Goal: Communication & Community: Answer question/provide support

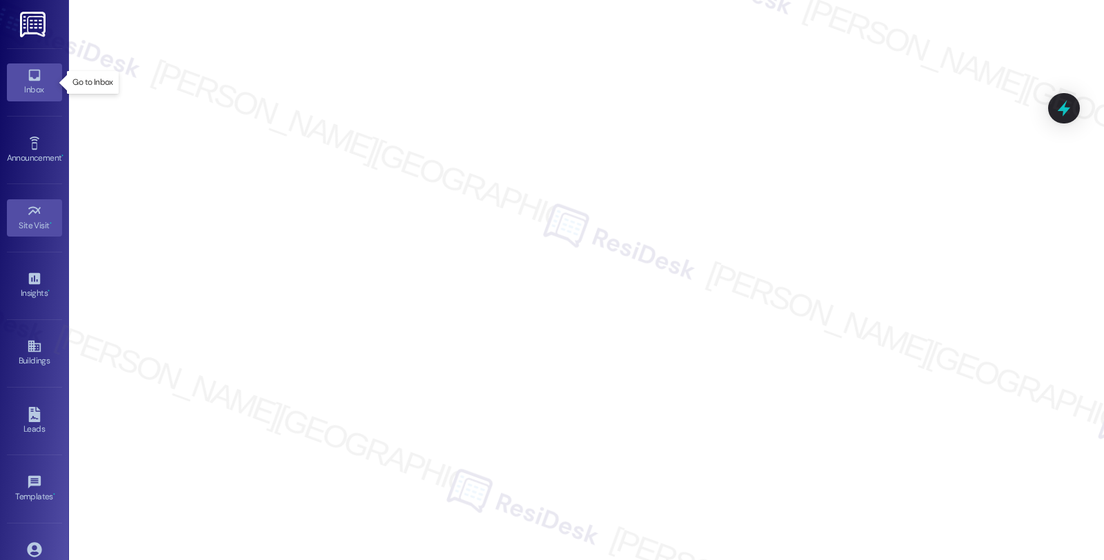
click at [38, 74] on icon at bounding box center [34, 75] width 15 height 15
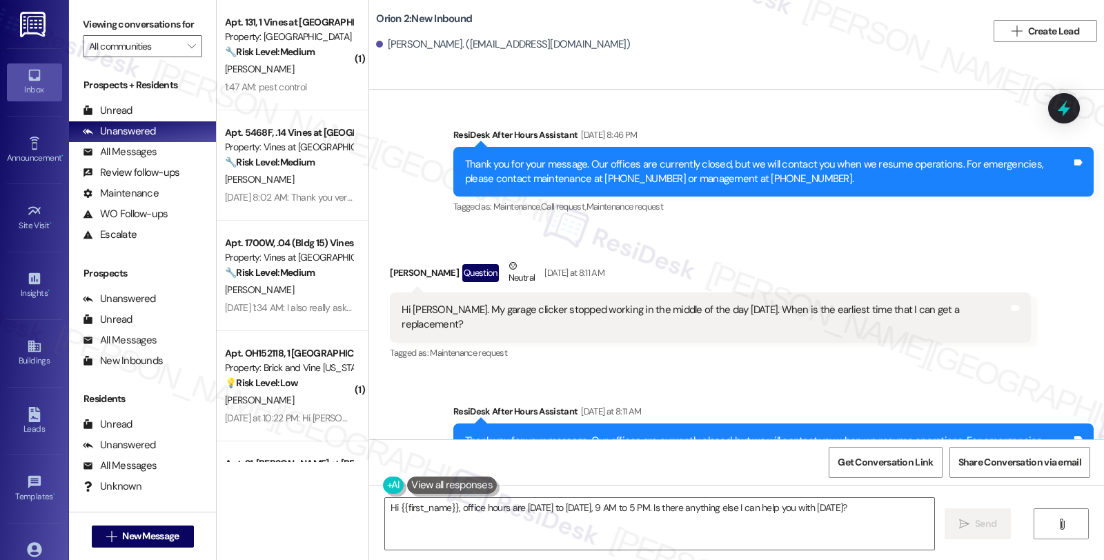
scroll to position [301, 0]
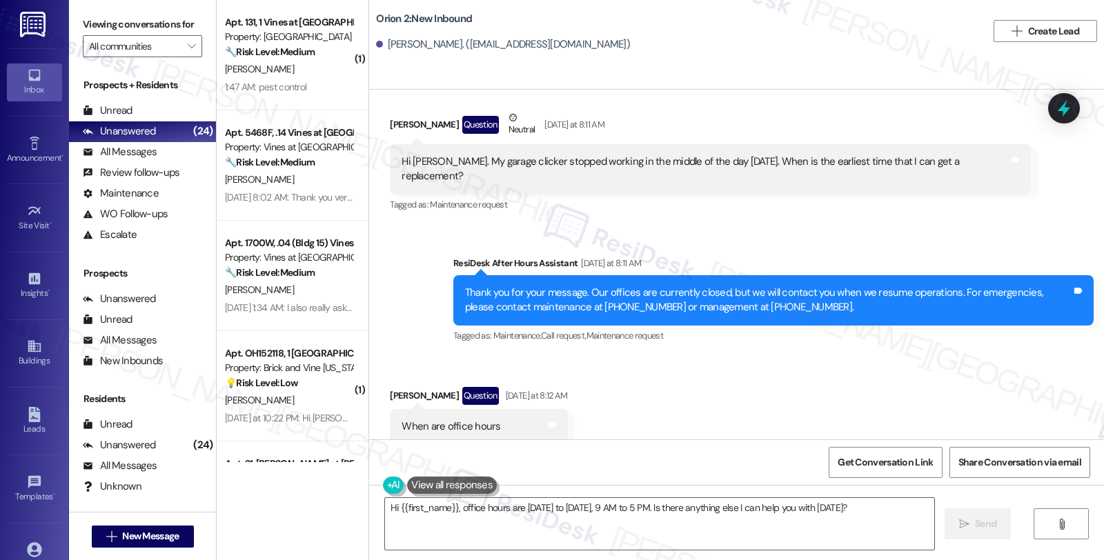
click at [395, 387] on div "[PERSON_NAME] Question [DATE] at 8:12 AM" at bounding box center [478, 398] width 177 height 22
click at [395, 387] on div "Megan Matthieu Question Yesterday at 8:12 AM" at bounding box center [478, 398] width 177 height 22
copy div "Megan"
click at [392, 506] on textarea "Hi {{first_name}}, office hours are Monday to Friday, 9 AM to 5 PM. Is there an…" at bounding box center [659, 524] width 549 height 52
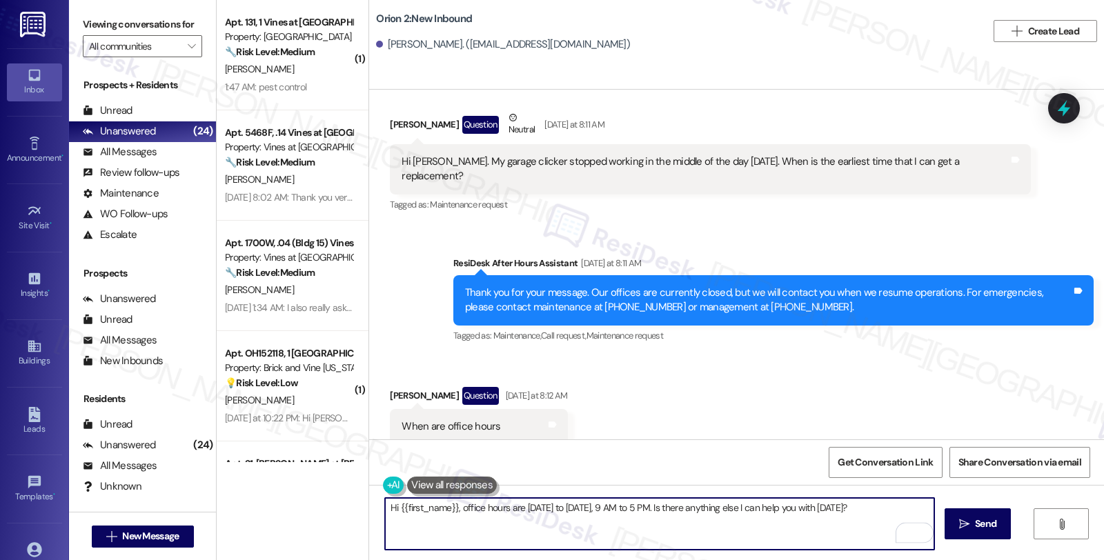
click at [451, 509] on textarea "Hi {{first_name}}, office hours are Monday to Friday, 9 AM to 5 PM. Is there an…" at bounding box center [659, 524] width 549 height 52
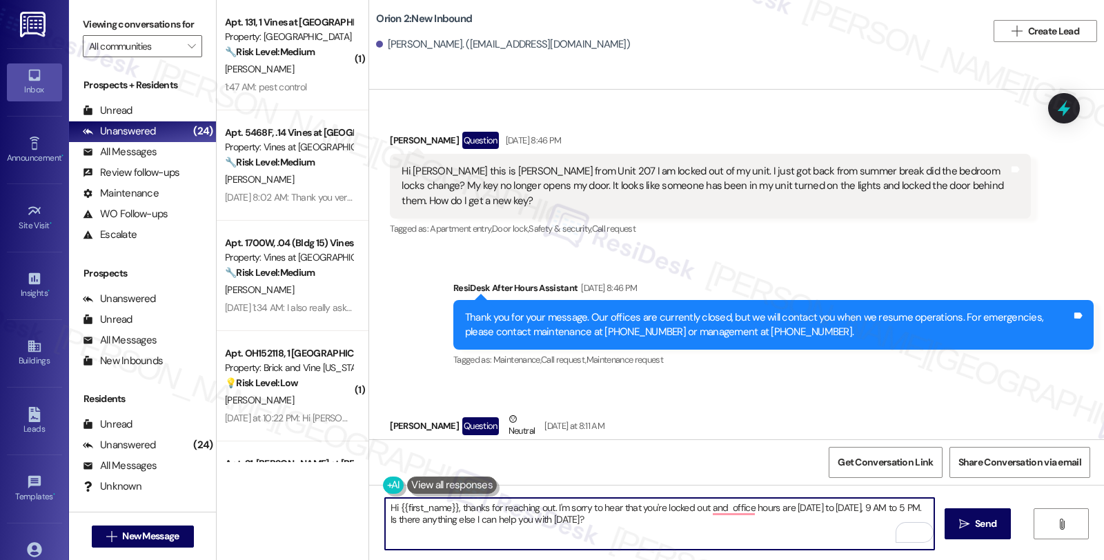
scroll to position [153, 0]
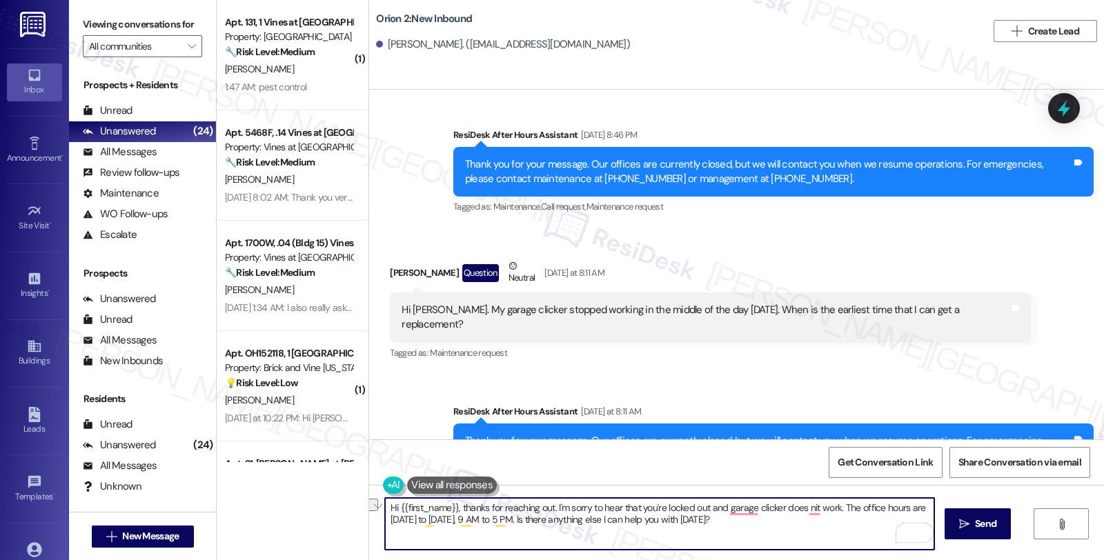
drag, startPoint x: 511, startPoint y: 519, endPoint x: 790, endPoint y: 524, distance: 278.7
click at [790, 524] on textarea "Hi {{first_name}}, thanks for reaching out. I'm sorry to hear that you're locke…" at bounding box center [659, 524] width 549 height 52
click at [849, 506] on textarea "Hi {{first_name}}, thanks for reaching out. I'm sorry to hear that you're locke…" at bounding box center [659, 524] width 549 height 52
click at [847, 507] on textarea "Hi {{first_name}}, thanks for reaching out. I'm sorry to hear that you're locke…" at bounding box center [659, 524] width 549 height 52
click at [402, 519] on textarea "Hi {{first_name}}, thanks for reaching out. I'm sorry to hear that you're locke…" at bounding box center [659, 524] width 549 height 52
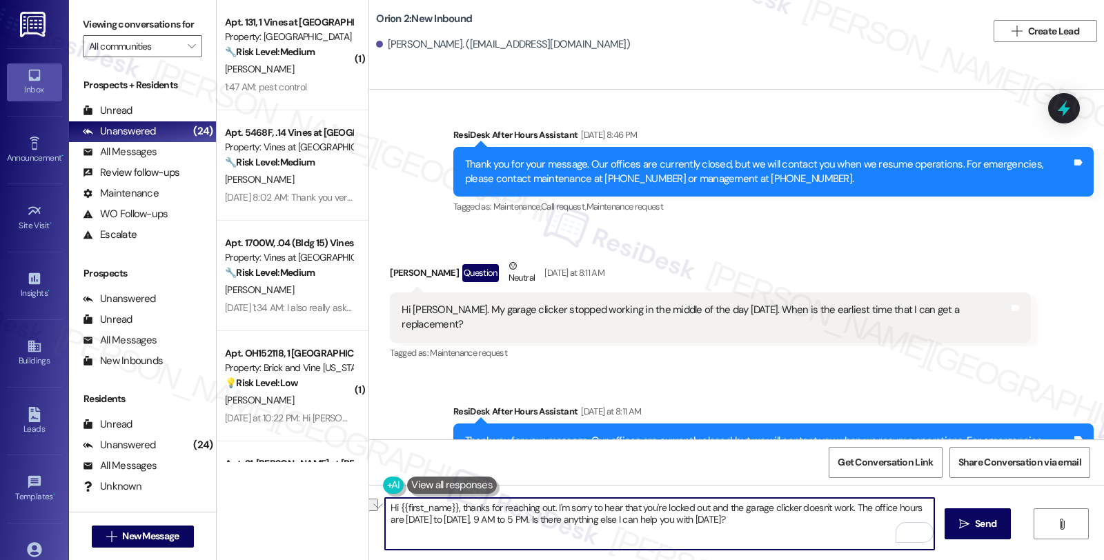
drag, startPoint x: 526, startPoint y: 521, endPoint x: 784, endPoint y: 521, distance: 258.6
click at [784, 521] on textarea "Hi {{first_name}}, thanks for reaching out. I'm sorry to hear that you're locke…" at bounding box center [659, 524] width 549 height 52
click at [595, 521] on textarea "Hi {{first_name}}, thanks for reaching out. I'm sorry to hear that you're locke…" at bounding box center [659, 524] width 549 height 52
click at [752, 523] on textarea "Hi {{first_name}}, thanks for reaching out. I'm sorry to hear that you're locke…" at bounding box center [659, 524] width 549 height 52
click at [647, 434] on div "Thank you for your message. Our offices are currently closed, but we will conta…" at bounding box center [768, 449] width 606 height 30
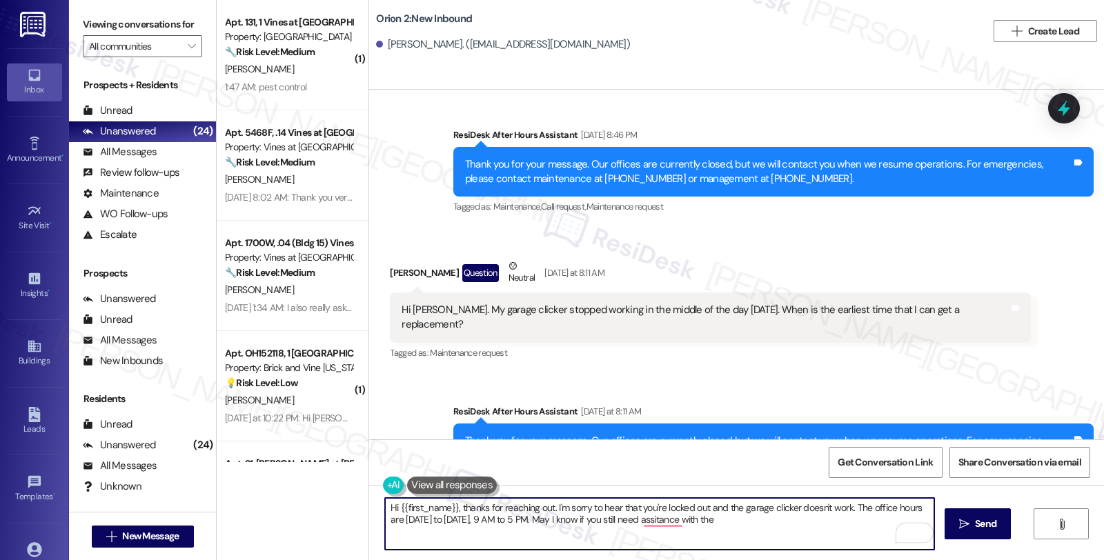
click at [652, 434] on div "Thank you for your message. Our offices are currently closed, but we will conta…" at bounding box center [768, 449] width 606 height 30
click at [735, 514] on textarea "Hi {{first_name}}, thanks for reaching out. I'm sorry to hear that you're locke…" at bounding box center [659, 524] width 549 height 52
click at [733, 521] on textarea "Hi {{first_name}}, thanks for reaching out. I'm sorry to hear that you're locke…" at bounding box center [659, 524] width 549 height 52
type textarea "Hi {{first_name}}, thanks for reaching out. I'm sorry to hear that you're locke…"
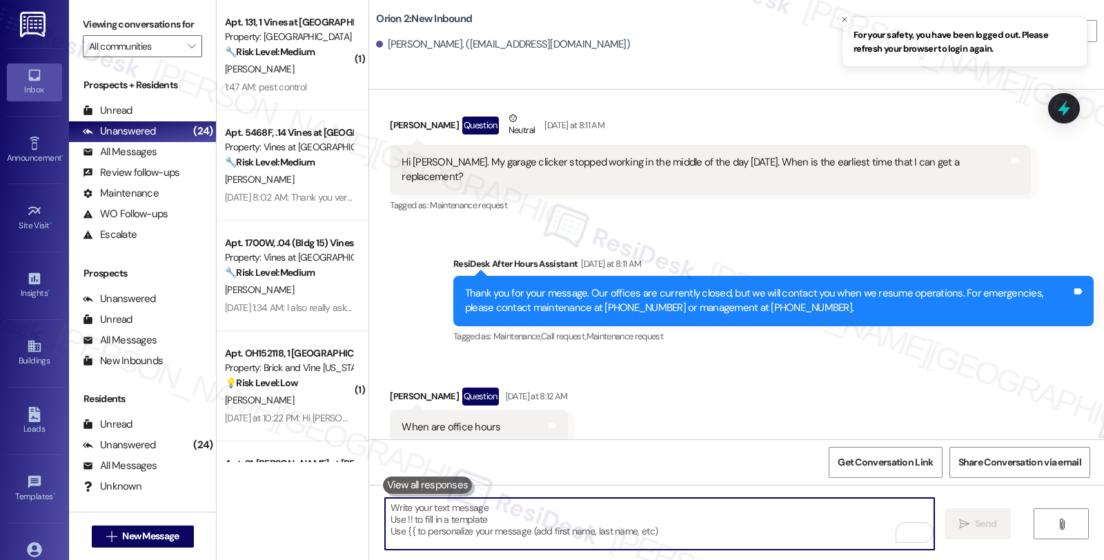
scroll to position [301, 0]
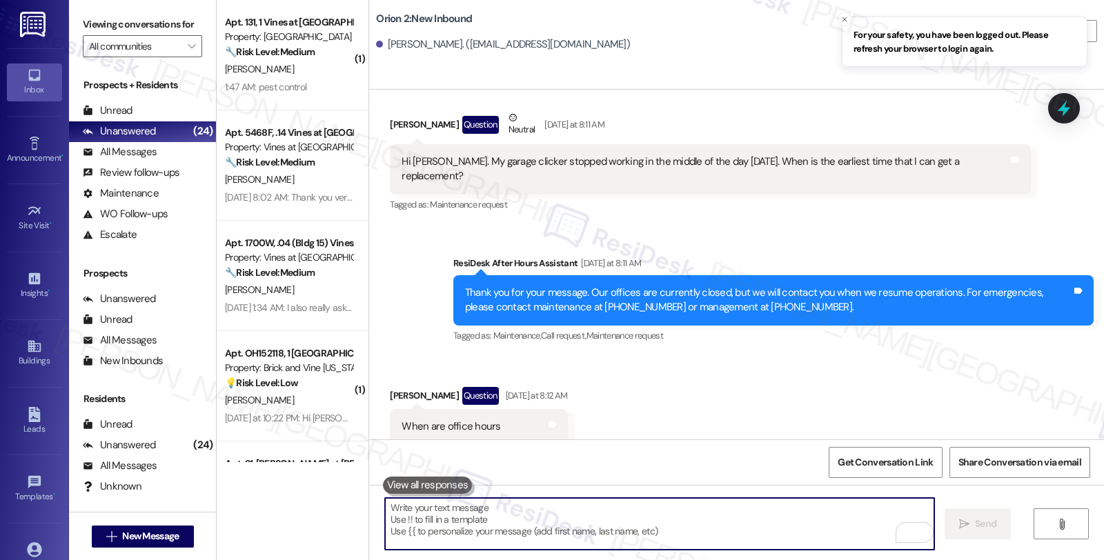
click at [636, 536] on textarea "To enrich screen reader interactions, please activate Accessibility in Grammarl…" at bounding box center [659, 524] width 549 height 52
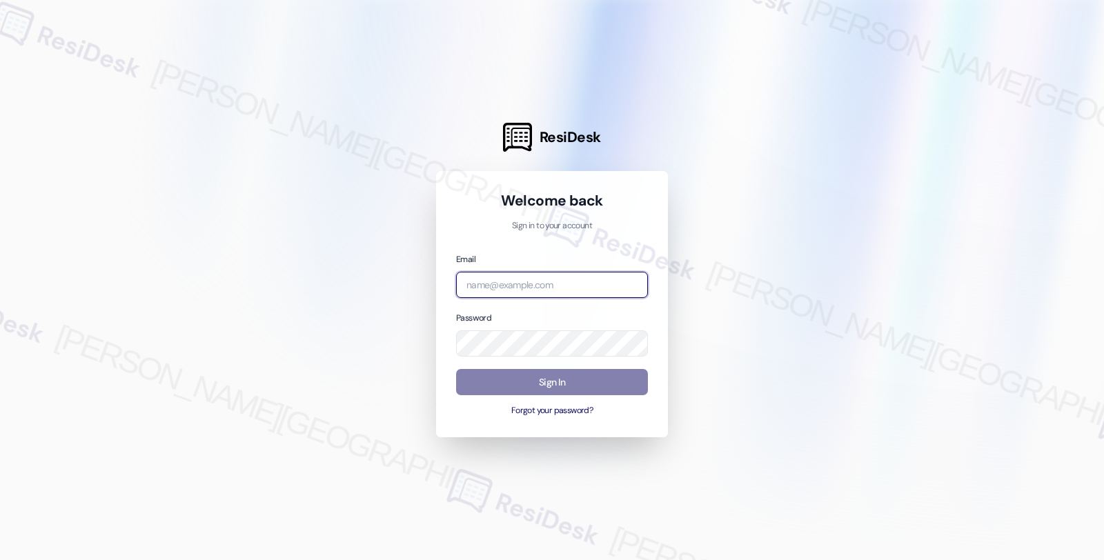
click at [537, 276] on input "email" at bounding box center [552, 285] width 192 height 27
click at [0, 559] on com-1password-button at bounding box center [0, 560] width 0 height 0
type input "automated-surveys-brickvine-fides.ochoa@brickvine.com"
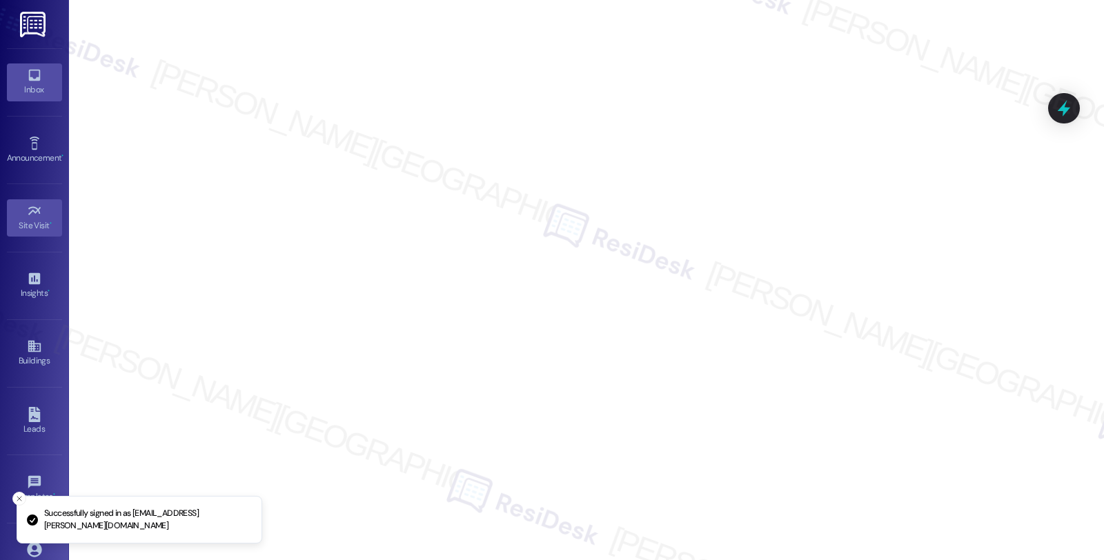
click at [39, 85] on div "Inbox" at bounding box center [34, 90] width 69 height 14
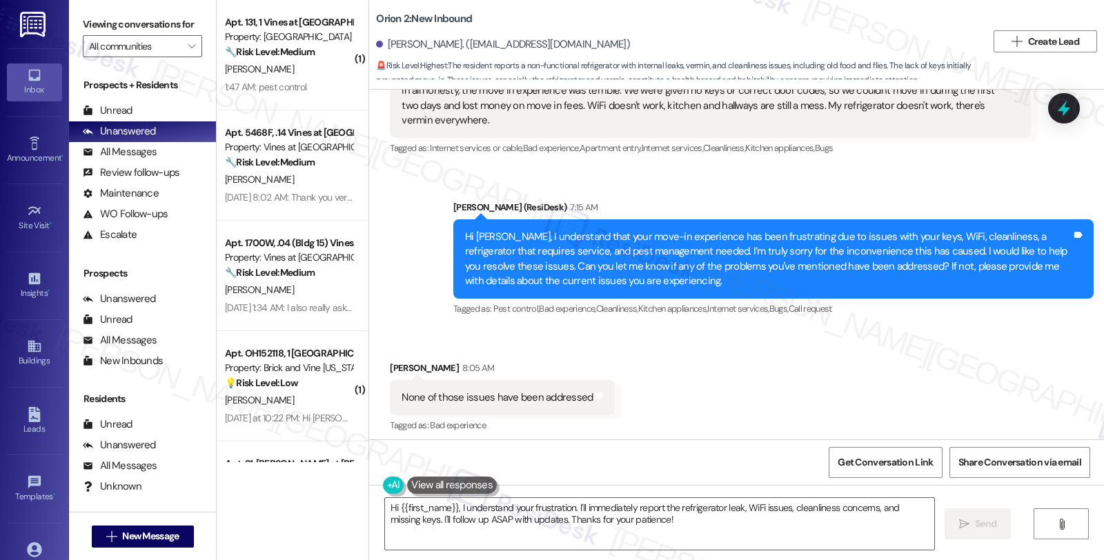
scroll to position [124, 0]
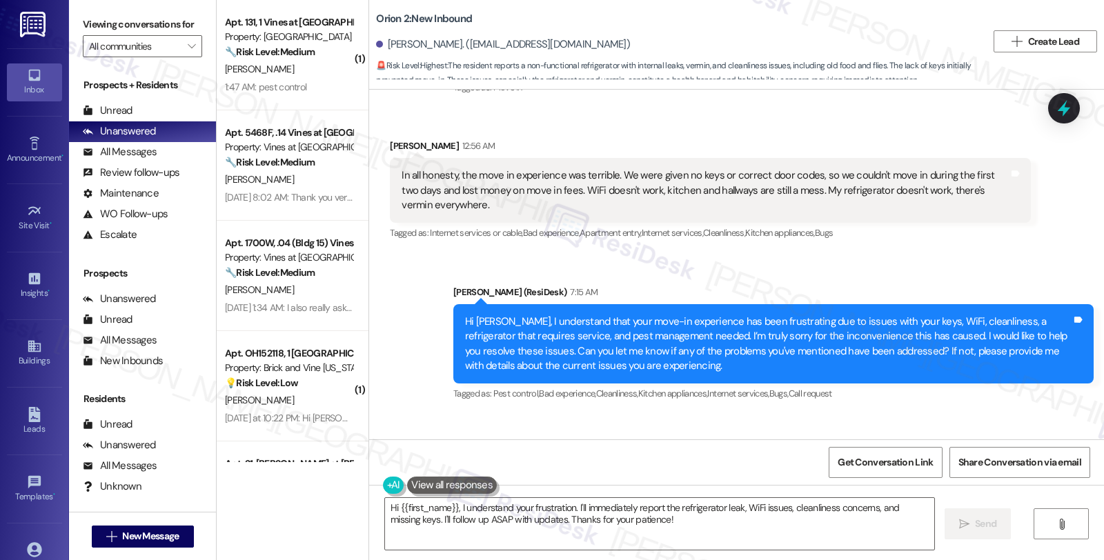
click at [981, 367] on div "Hi [PERSON_NAME], I understand that your move-in experience has been frustratin…" at bounding box center [768, 344] width 606 height 59
click at [875, 405] on div "Sent via SMS [PERSON_NAME] (ResiDesk) 7:15 AM Hi [PERSON_NAME], I understand th…" at bounding box center [773, 344] width 661 height 140
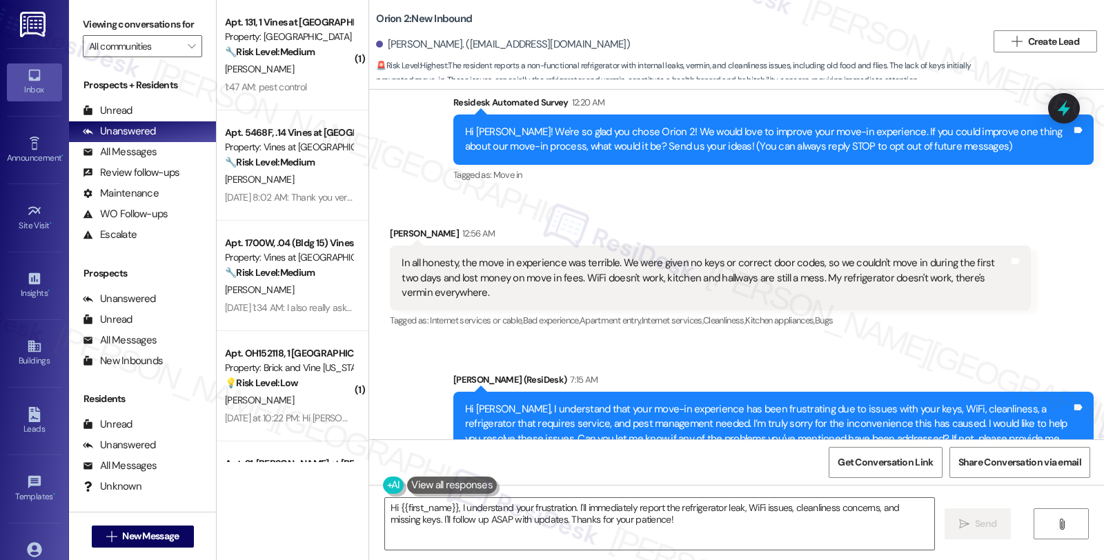
scroll to position [0, 0]
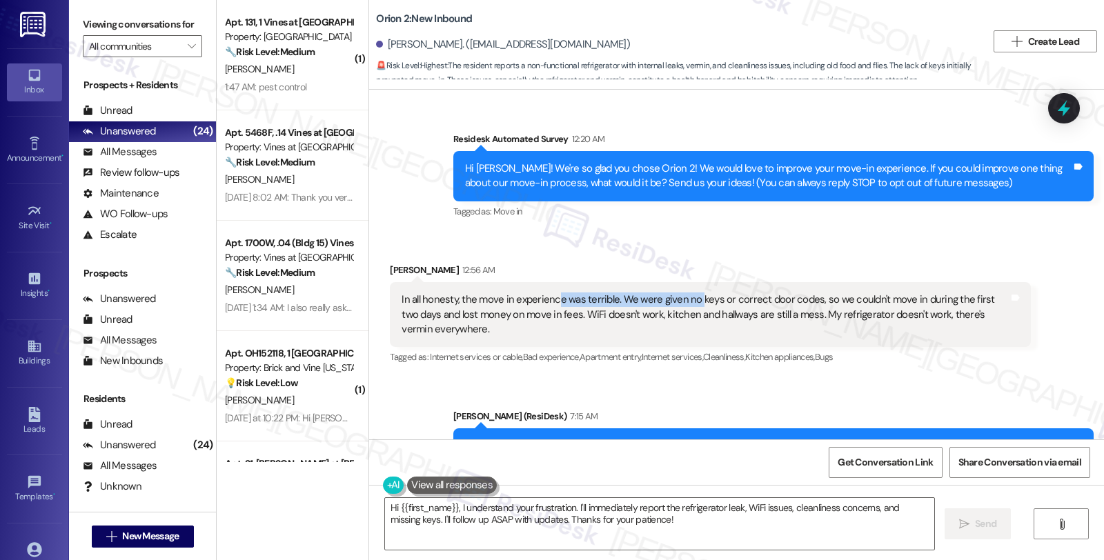
drag, startPoint x: 638, startPoint y: 303, endPoint x: 685, endPoint y: 304, distance: 46.9
click at [685, 304] on div "In all honesty, the move in experience was terrible. We were given no keys or c…" at bounding box center [704, 314] width 606 height 44
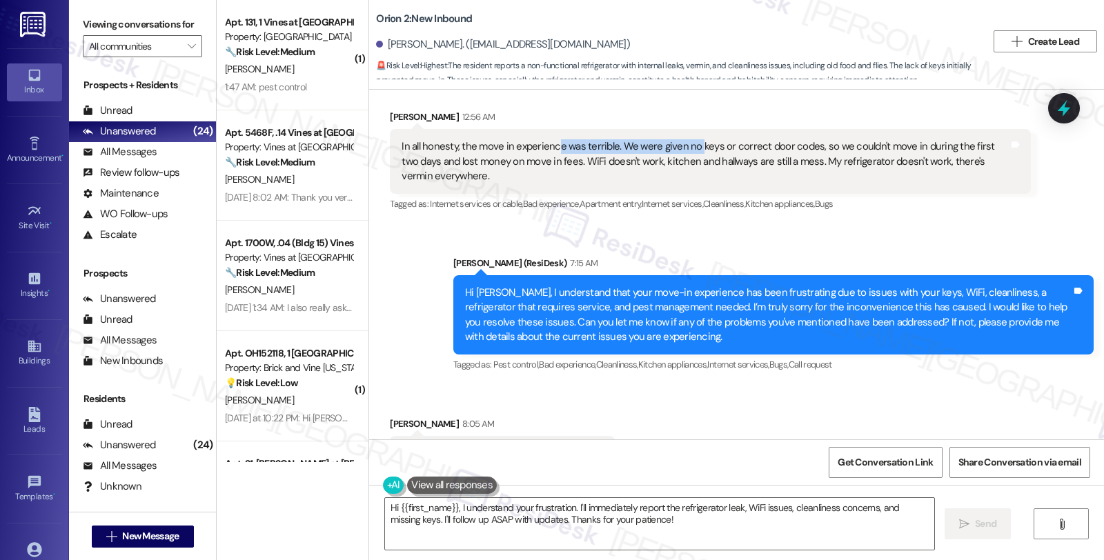
scroll to position [306, 0]
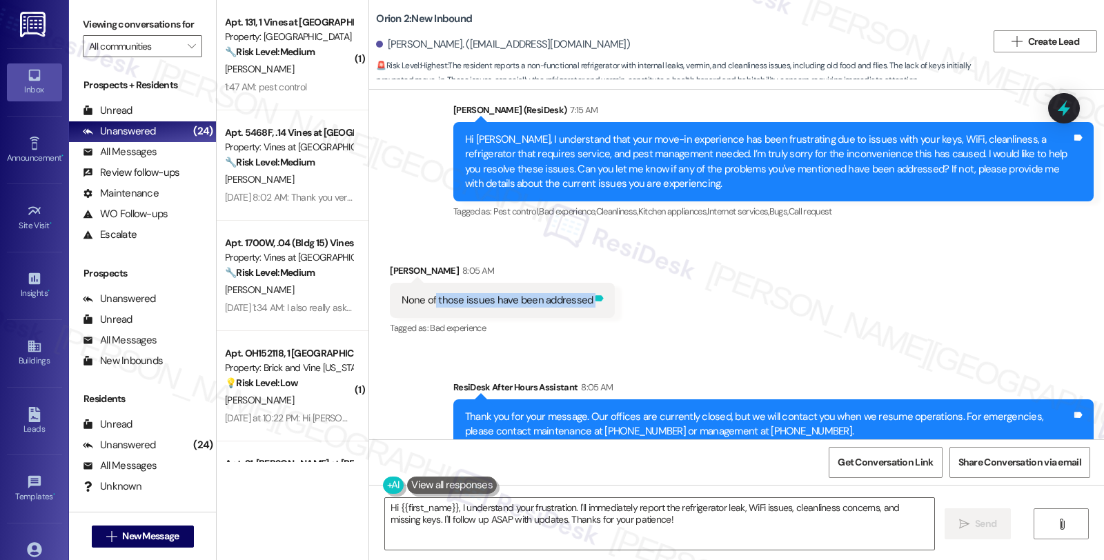
drag, startPoint x: 424, startPoint y: 299, endPoint x: 582, endPoint y: 299, distance: 157.9
click at [582, 299] on div "None of those issues have been addressed Tags and notes" at bounding box center [502, 300] width 225 height 35
click at [699, 307] on div "Received via SMS [PERSON_NAME] 8:05 AM None of those issues have been addressed…" at bounding box center [736, 290] width 735 height 117
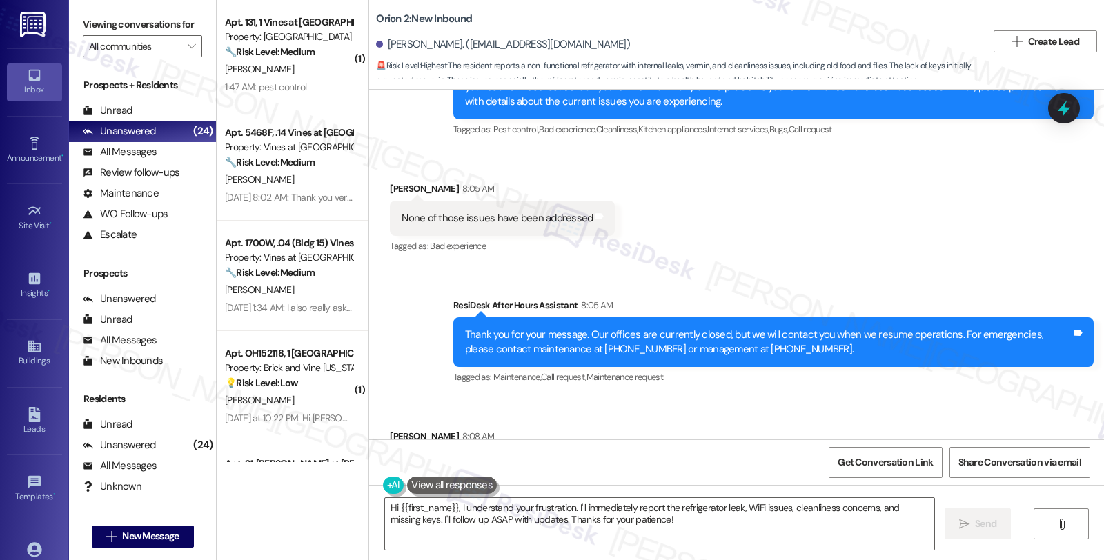
scroll to position [507, 0]
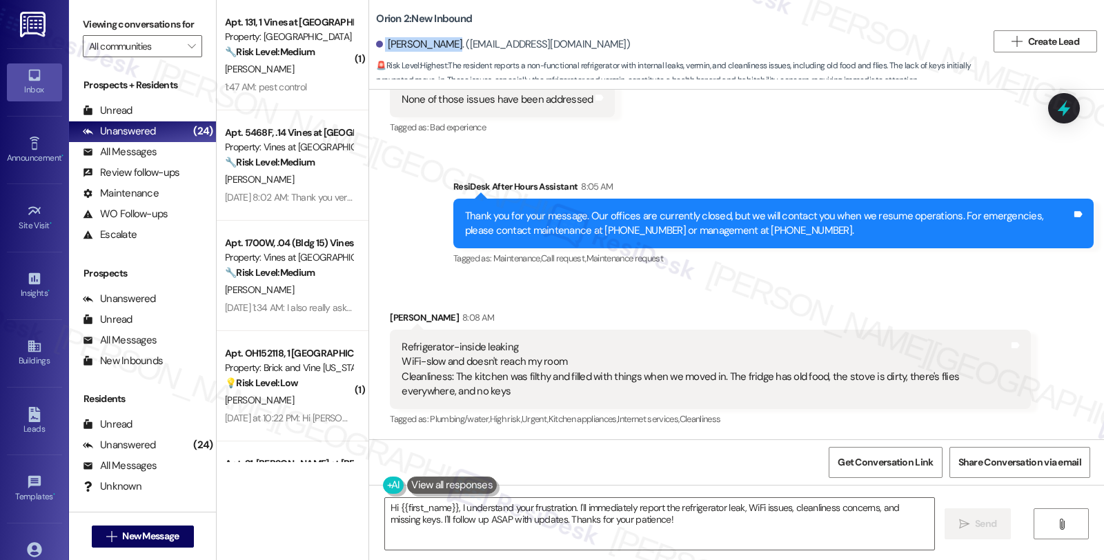
drag, startPoint x: 375, startPoint y: 45, endPoint x: 432, endPoint y: 50, distance: 56.8
click at [432, 50] on div "[PERSON_NAME]. ([EMAIL_ADDRESS][DOMAIN_NAME])" at bounding box center [503, 44] width 254 height 14
copy div "[PERSON_NAME]"
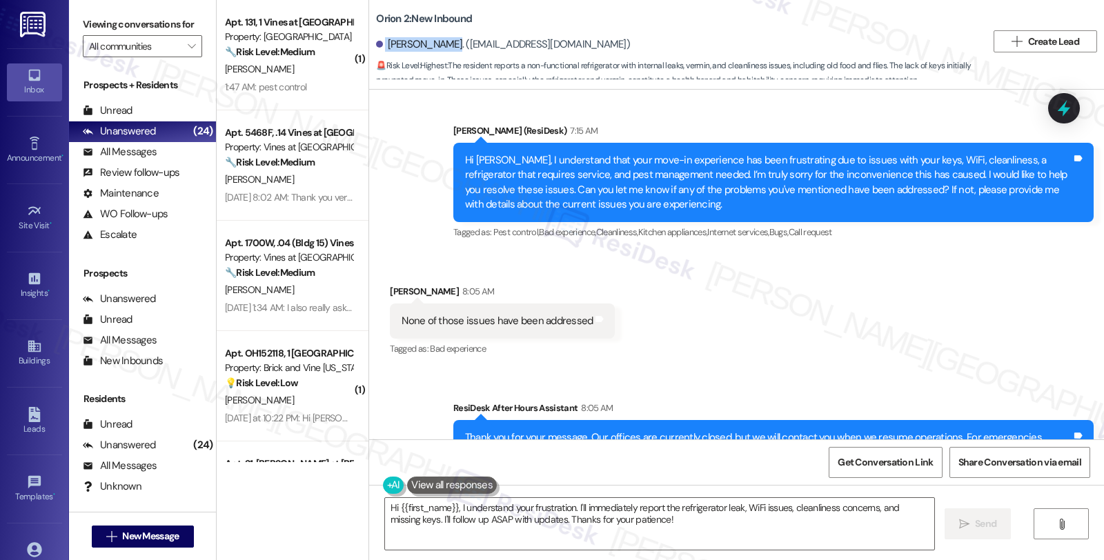
scroll to position [201, 0]
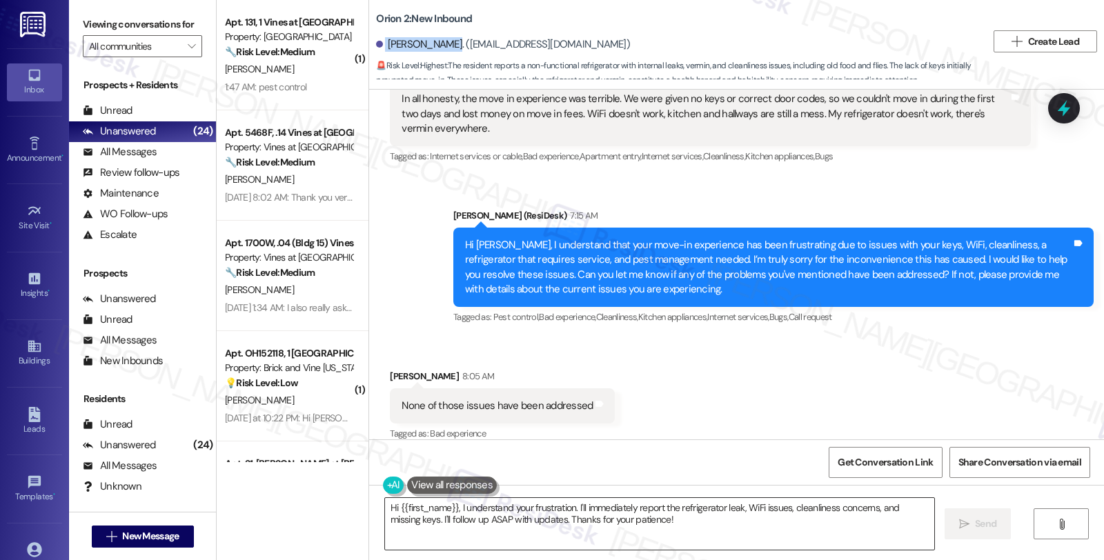
click at [451, 508] on textarea "Hi {{first_name}}, I understand your frustration. I'll immediately report the r…" at bounding box center [659, 524] width 549 height 52
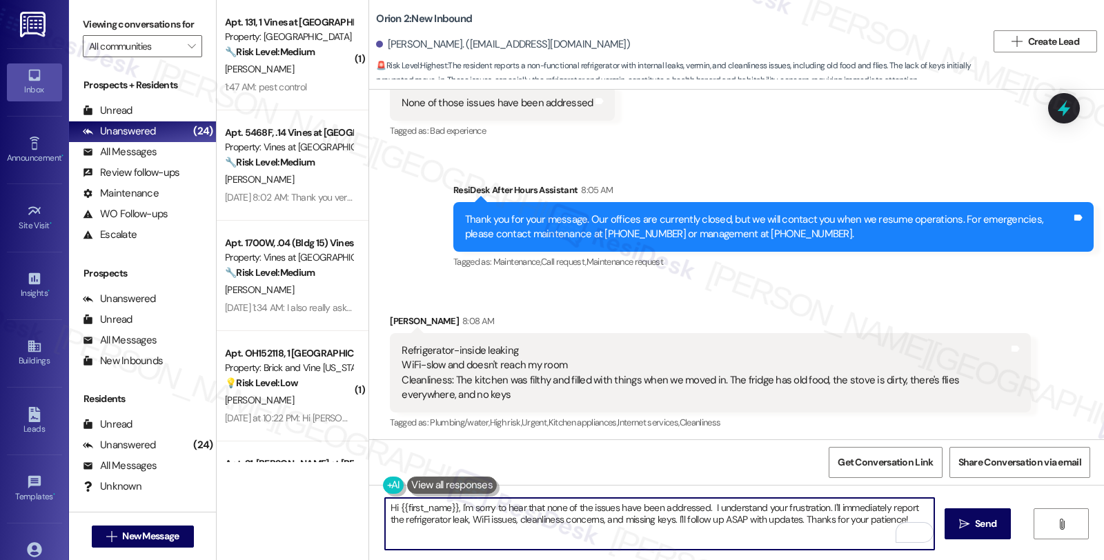
scroll to position [507, 0]
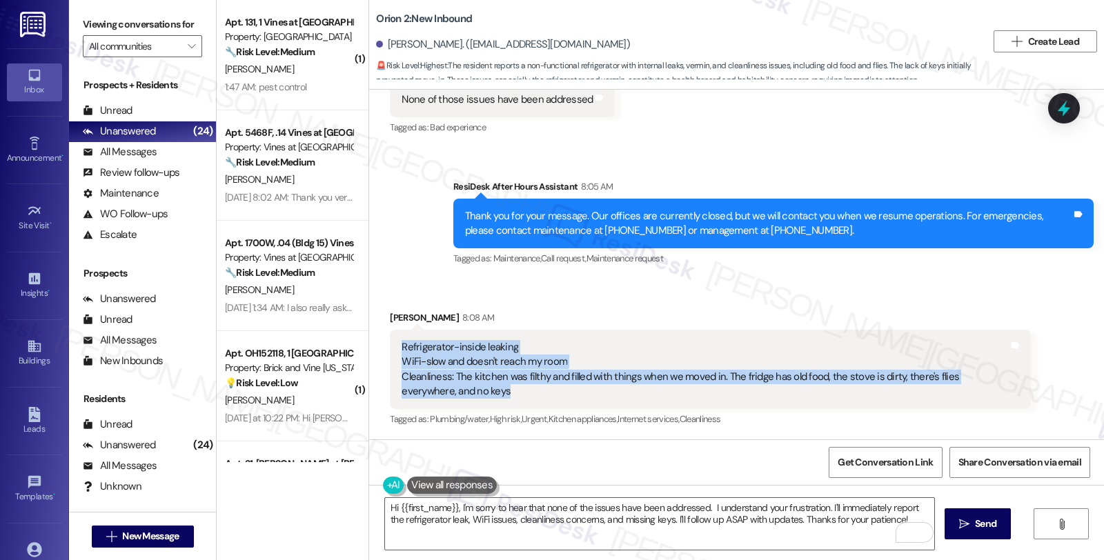
drag, startPoint x: 457, startPoint y: 391, endPoint x: 390, endPoint y: 349, distance: 79.6
click at [400, 349] on div "Refrigerator-inside leaking WiFi-slow and doesn't reach my room Cleanliness: Th…" at bounding box center [704, 369] width 609 height 59
copy div "Refrigerator-inside leaking WiFi-slow and doesn't reach my room Cleanliness: Th…"
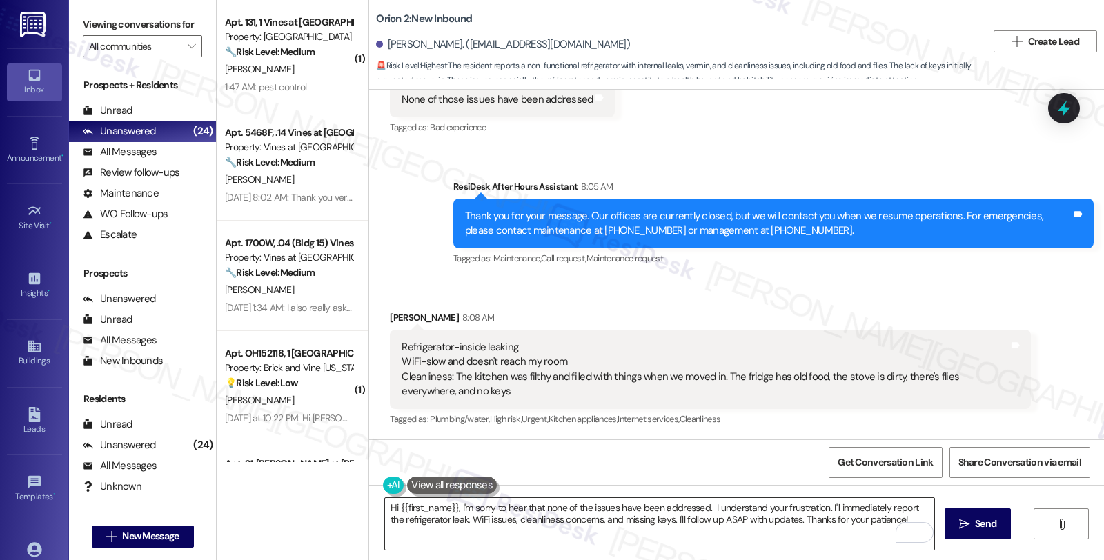
click at [707, 509] on textarea "Hi {{first_name}}, I'm sorry to hear that none of the issues have been addresse…" at bounding box center [659, 524] width 549 height 52
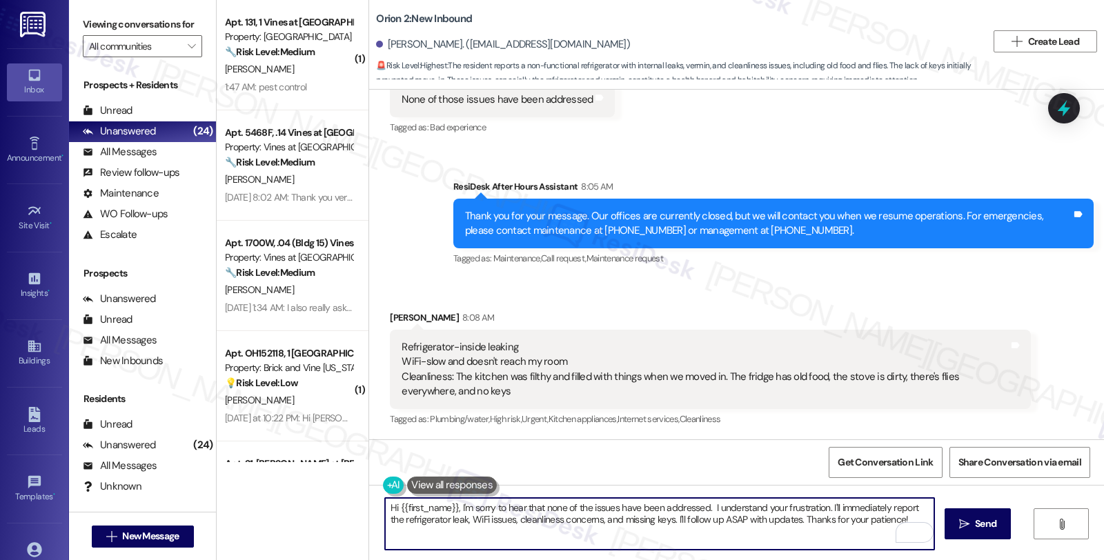
click at [756, 508] on textarea "Hi {{first_name}}, I'm sorry to hear that none of the issues have been addresse…" at bounding box center [659, 524] width 549 height 52
click at [709, 507] on textarea "Hi {{first_name}}, I'm sorry to hear that none of the issues have been addresse…" at bounding box center [659, 524] width 549 height 52
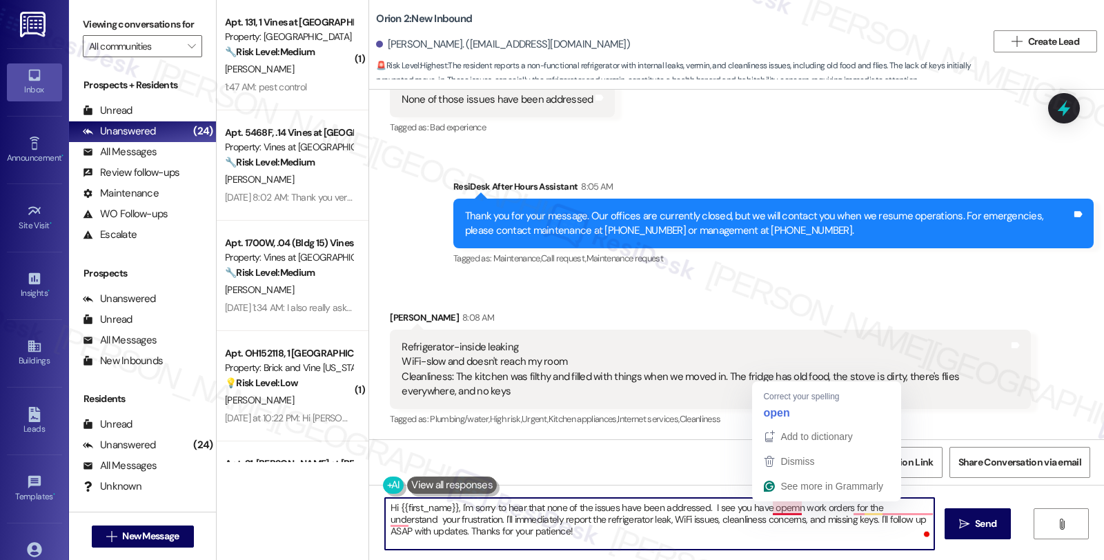
click at [764, 508] on textarea "Hi {{first_name}}, I'm sorry to hear that none of the issues have been addresse…" at bounding box center [659, 524] width 549 height 52
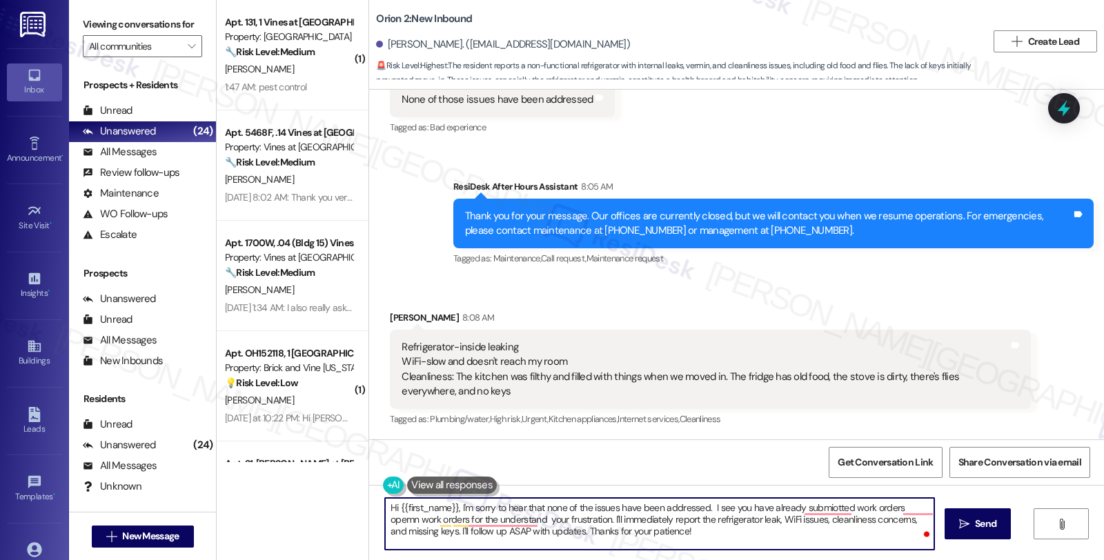
click at [817, 409] on div "Tagged as: Plumbing/water , Click to highlight conversations about Plumbing/wat…" at bounding box center [710, 419] width 640 height 20
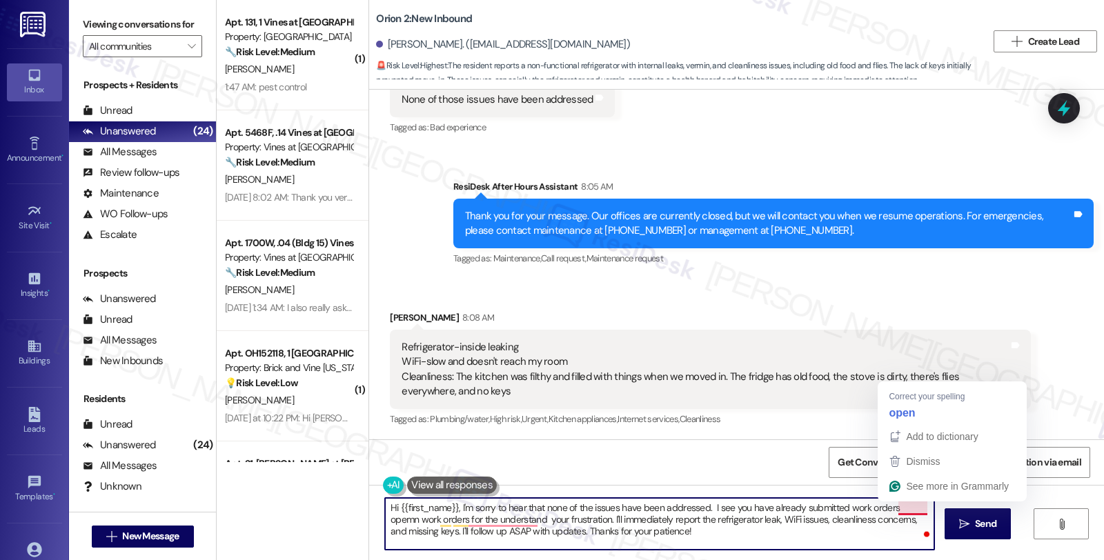
click at [890, 508] on textarea "Hi {{first_name}}, I'm sorry to hear that none of the issues have been addresse…" at bounding box center [659, 524] width 549 height 52
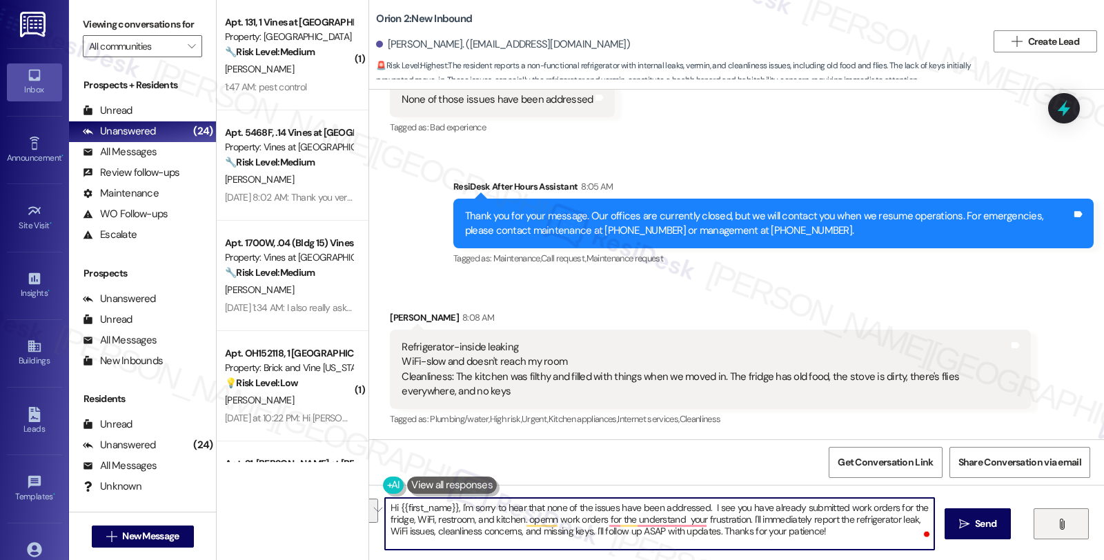
drag, startPoint x: 518, startPoint y: 521, endPoint x: 1071, endPoint y: 533, distance: 553.3
click at [1071, 533] on div "Hi {{first_name}}, I'm sorry to hear that none of the issues have been addresse…" at bounding box center [736, 536] width 735 height 103
click at [928, 518] on textarea "Hi {{first_name}}, I'm sorry to hear that none of the issues have been addresse…" at bounding box center [659, 524] width 549 height 52
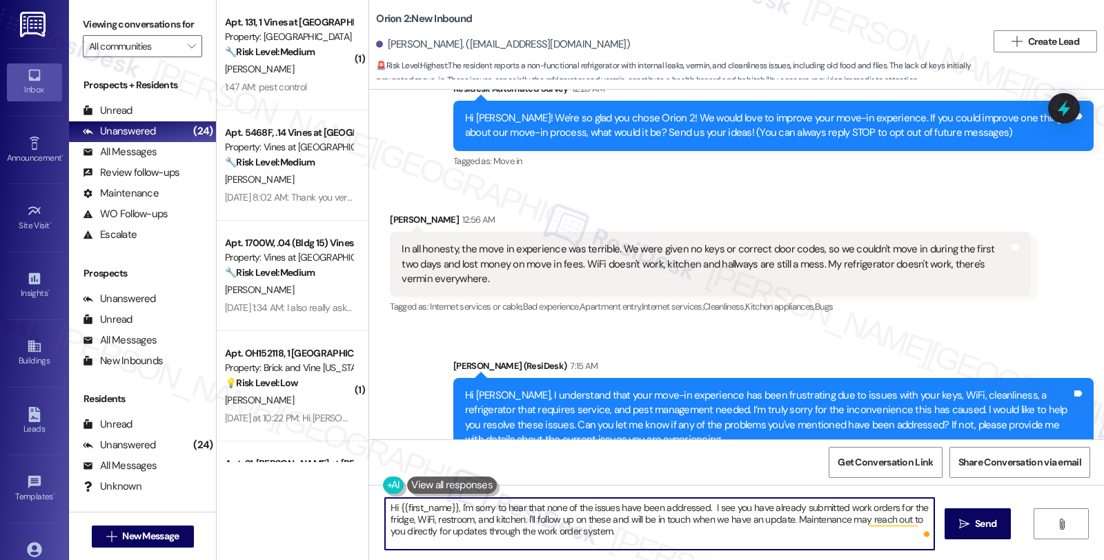
scroll to position [47, 0]
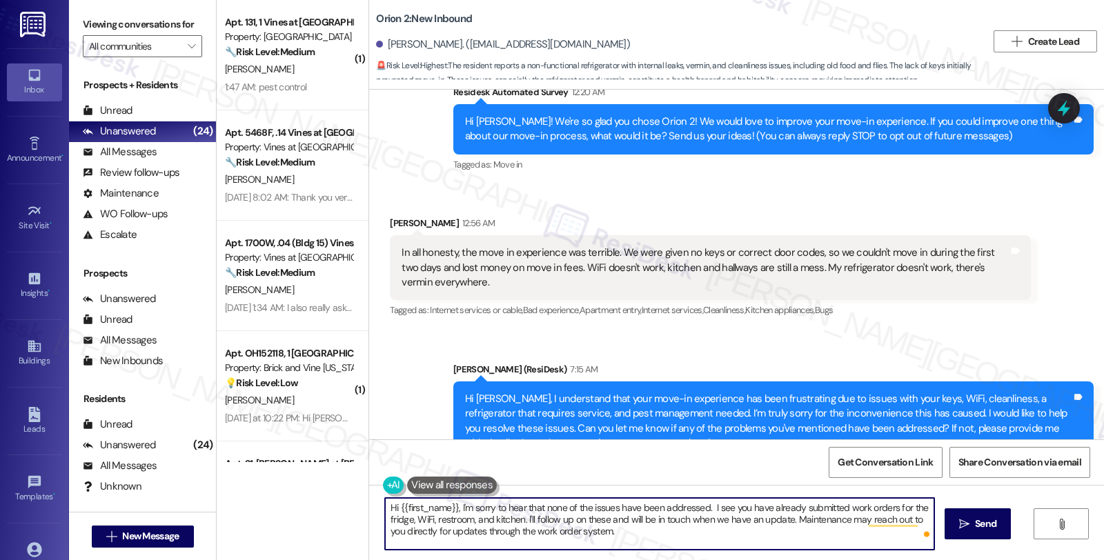
click at [612, 535] on textarea "Hi {{first_name}}, I'm sorry to hear that none of the issues have been addresse…" at bounding box center [659, 524] width 549 height 52
paste textarea "All move-in items (keys, garage clickers, etc.) can be found inside your unit, …"
click at [606, 529] on textarea "Hi {{first_name}}, I'm sorry to hear that none of the issues have been addresse…" at bounding box center [659, 524] width 549 height 52
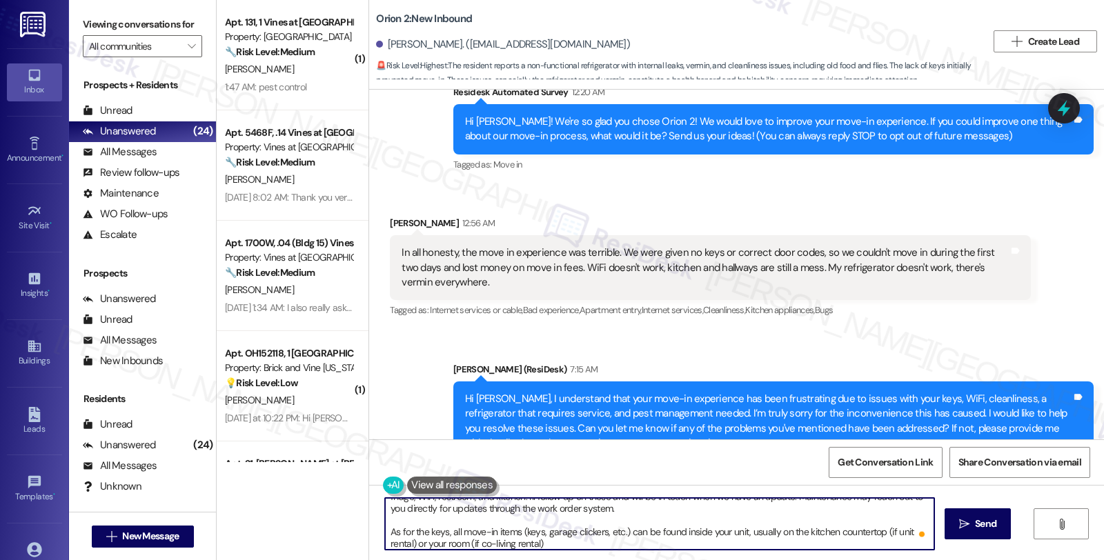
scroll to position [0, 0]
click at [602, 536] on textarea "Hi {{first_name}}, I'm sorry to hear that none of the issues have been addresse…" at bounding box center [659, 524] width 549 height 52
drag, startPoint x: 539, startPoint y: 538, endPoint x: 746, endPoint y: 546, distance: 206.4
click at [746, 546] on textarea "Hi {{first_name}}, I'm sorry to hear that none of the issues have been addresse…" at bounding box center [659, 524] width 549 height 52
type textarea "Hi {{first_name}}, I'm sorry to hear that none of the issues have been addresse…"
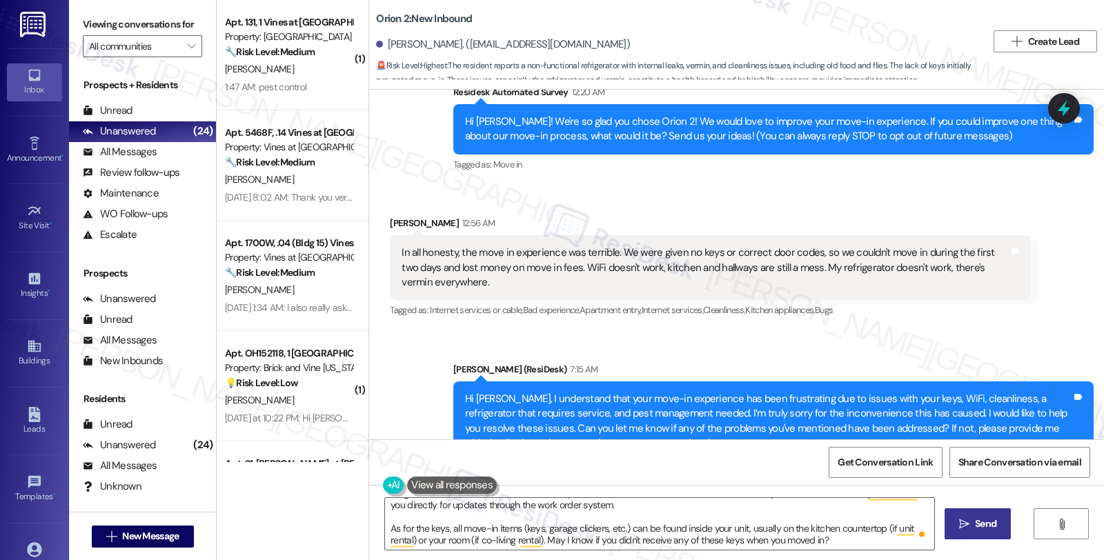
click at [984, 526] on span "Send" at bounding box center [985, 524] width 21 height 14
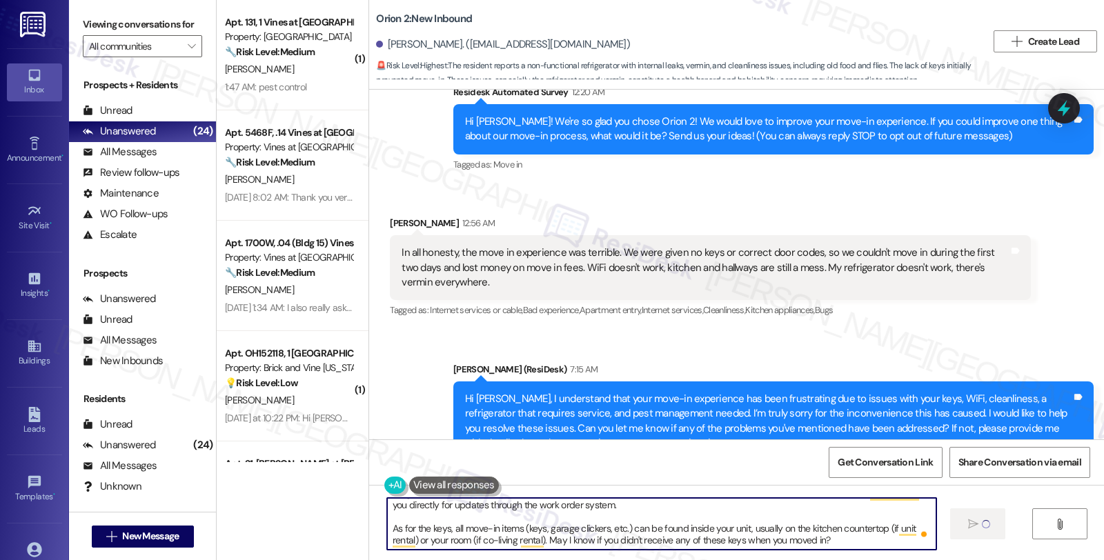
click at [695, 528] on textarea "Hi {{first_name}}, I'm sorry to hear that none of the issues have been addresse…" at bounding box center [661, 524] width 549 height 52
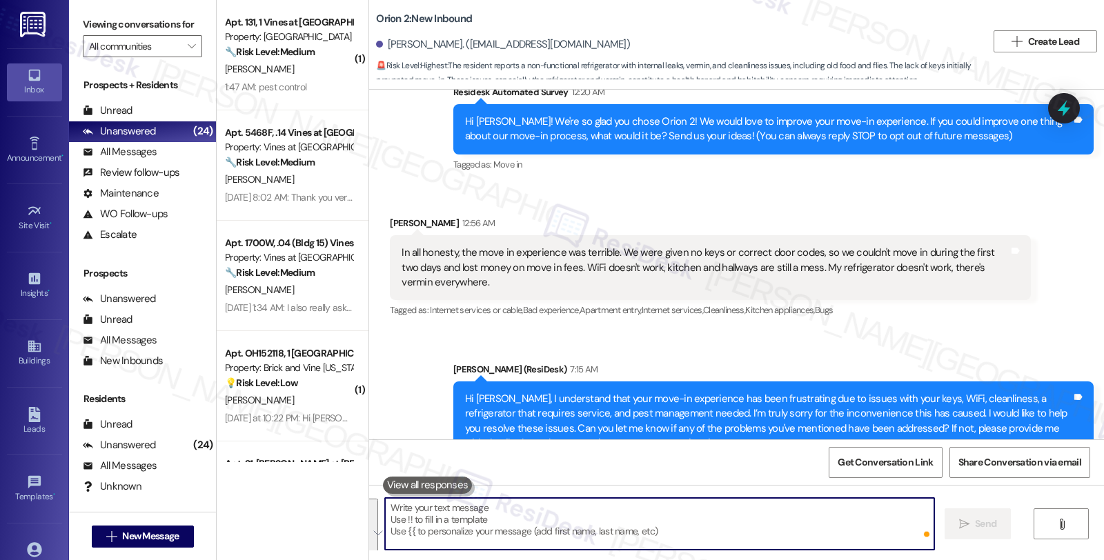
scroll to position [507, 0]
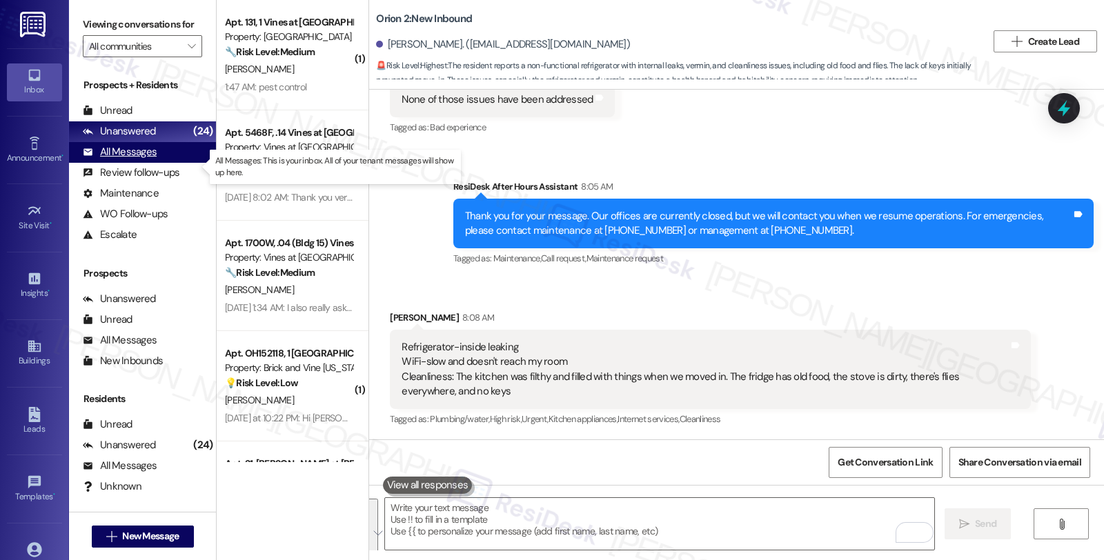
click at [162, 161] on div "All Messages (undefined)" at bounding box center [142, 152] width 147 height 21
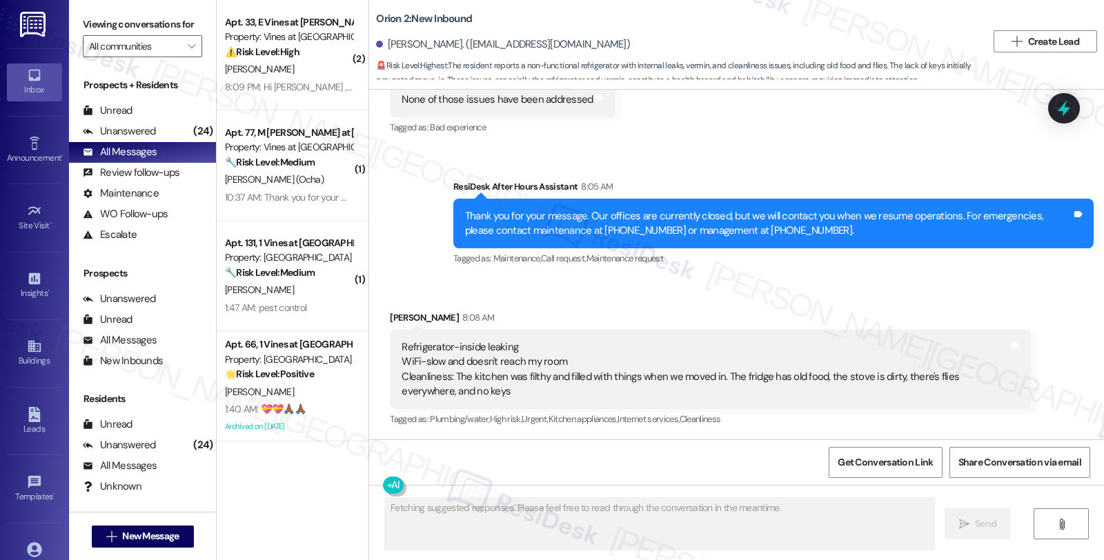
scroll to position [698, 0]
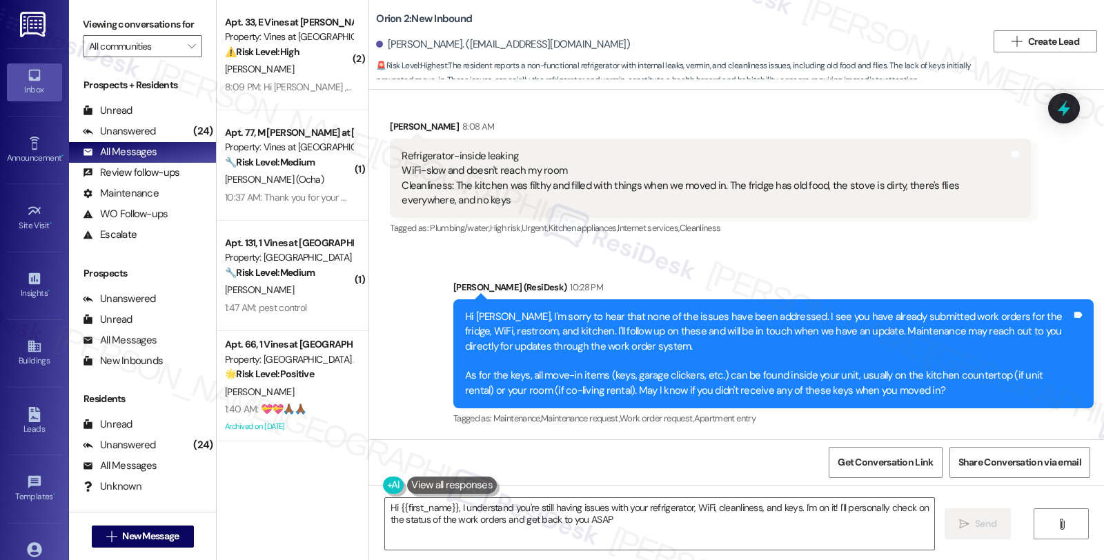
type textarea "Hi {{first_name}}, I understand you're still having issues with your refrigerat…"
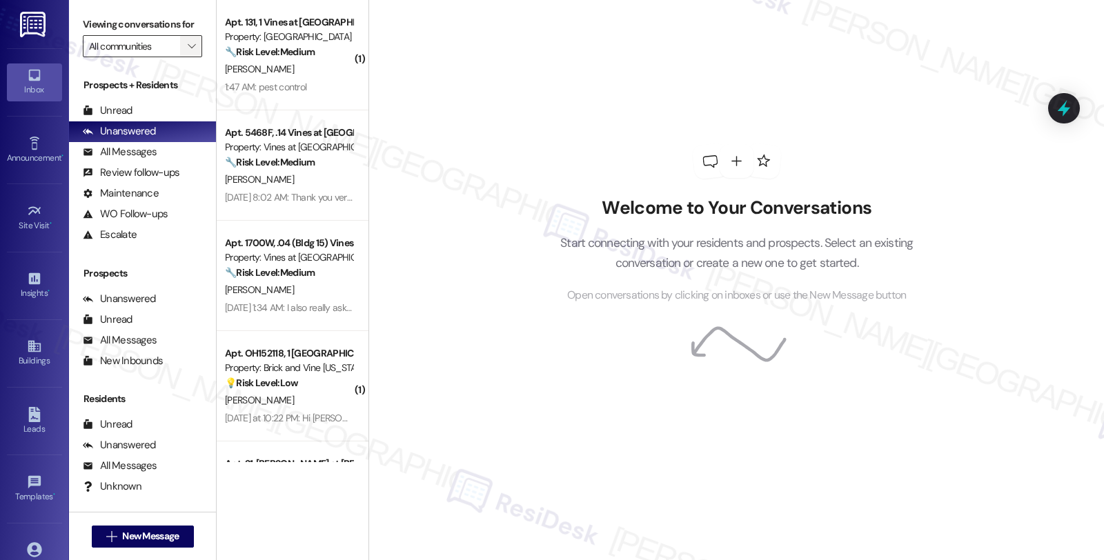
click at [188, 52] on icon "" at bounding box center [192, 46] width 8 height 11
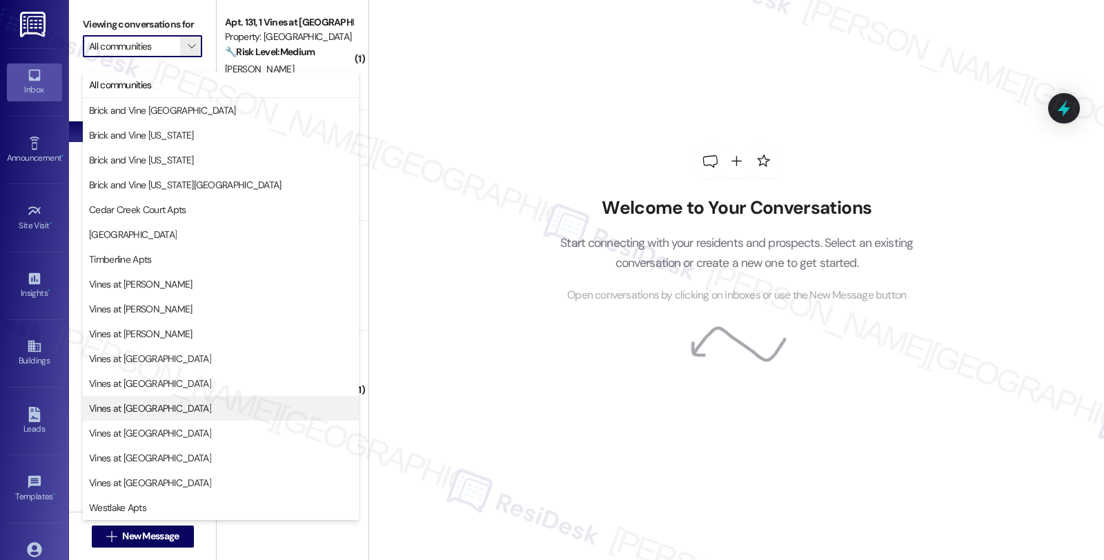
click at [174, 418] on button "Vines at [GEOGRAPHIC_DATA]" at bounding box center [221, 408] width 276 height 25
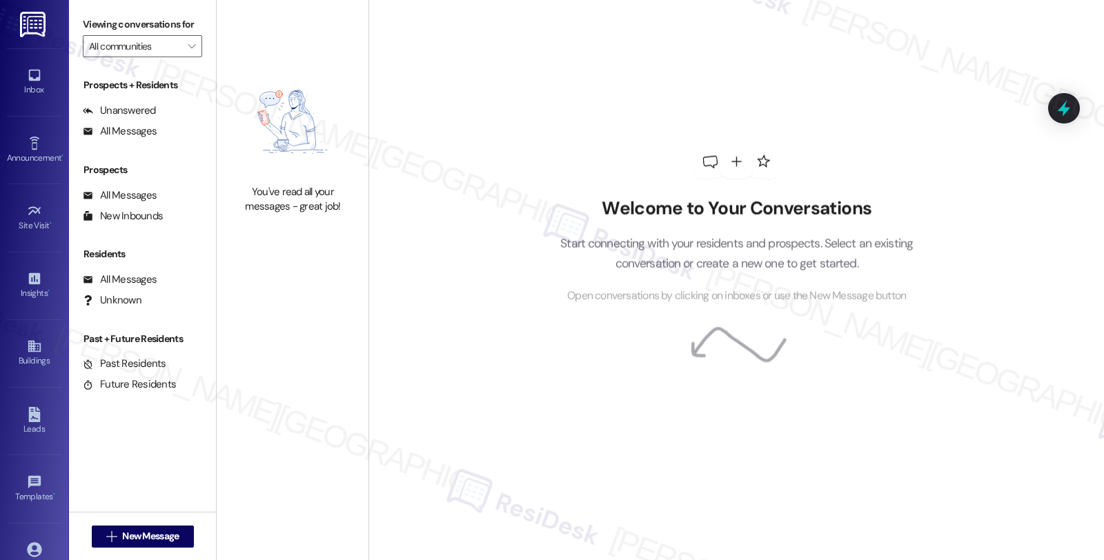
type input "Vines at [GEOGRAPHIC_DATA]"
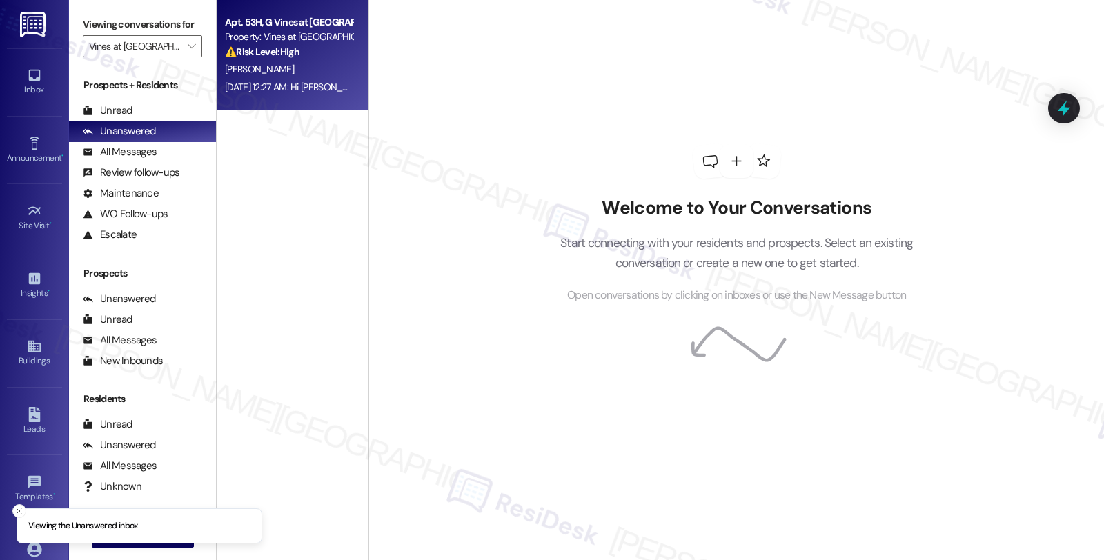
click at [281, 87] on div "[DATE] 12:27 AM: Hi [PERSON_NAME] , thank you for bringing this important matte…" at bounding box center [698, 87] width 946 height 12
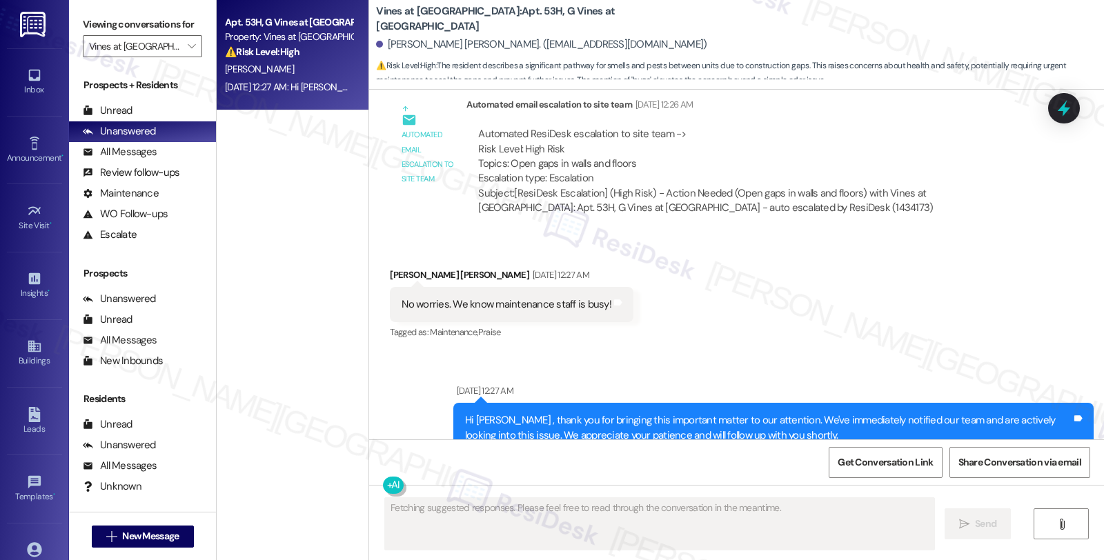
scroll to position [1605, 0]
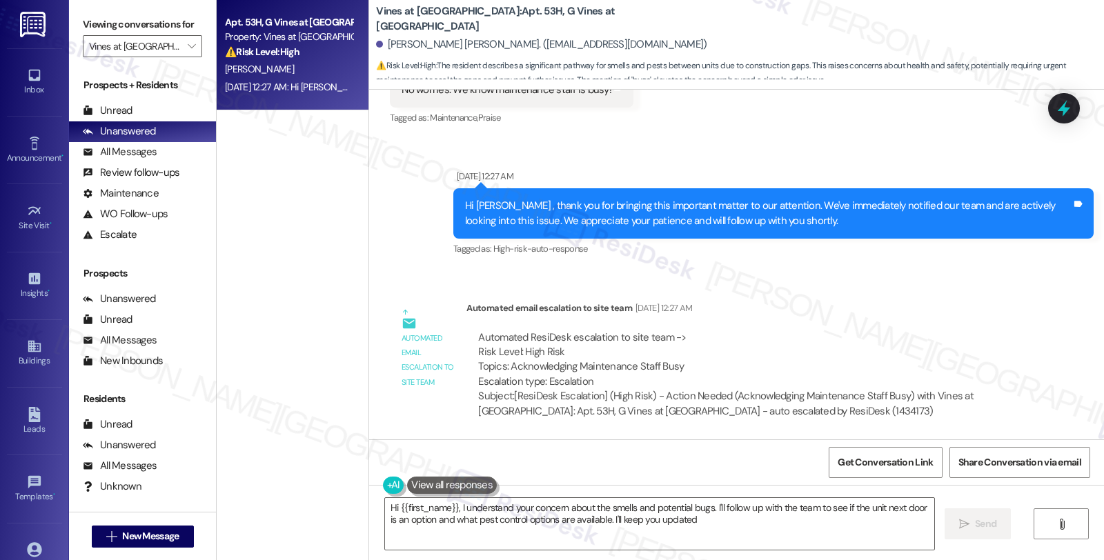
type textarea "Hi {{first_name}}, I understand your concern about the smells and potential bug…"
click at [957, 278] on div "WO Lease started [DATE] 8:00 AM Show details Survey, sent via SMS Residesk Auto…" at bounding box center [736, 265] width 735 height 350
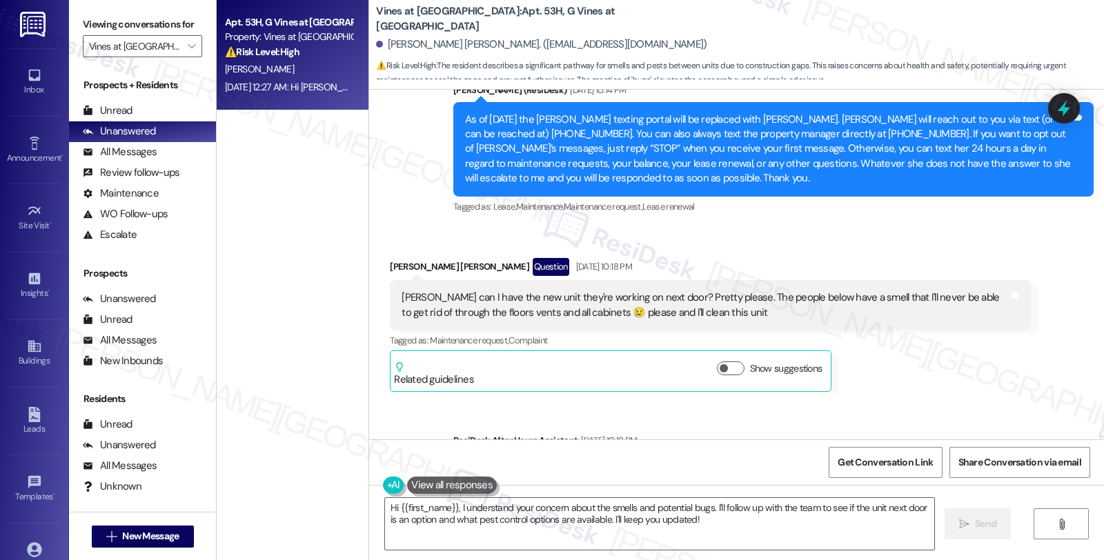
scroll to position [379, 0]
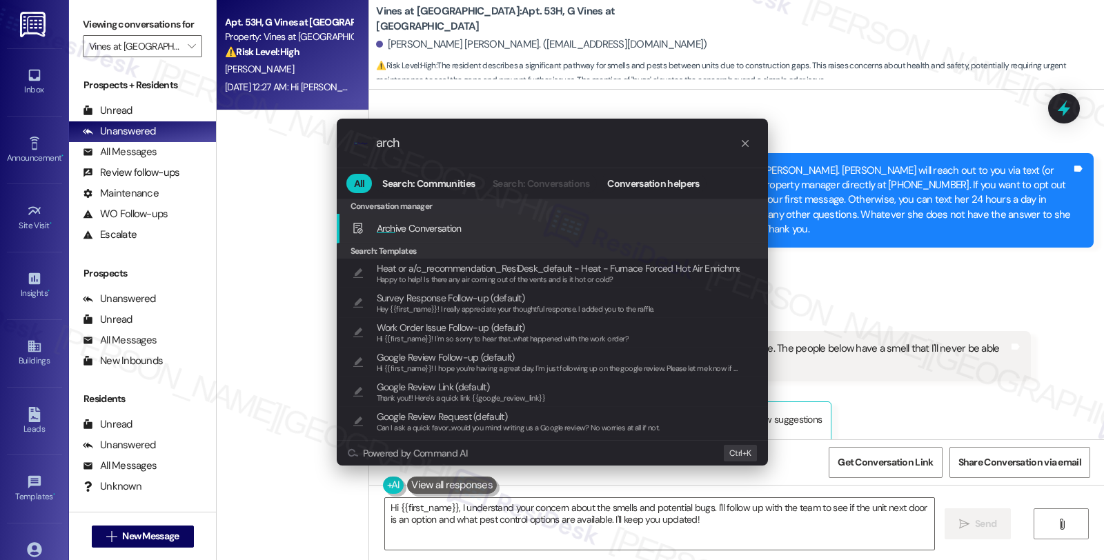
type input "arch"
click at [461, 221] on span "Arch ive Conversation" at bounding box center [419, 228] width 85 height 15
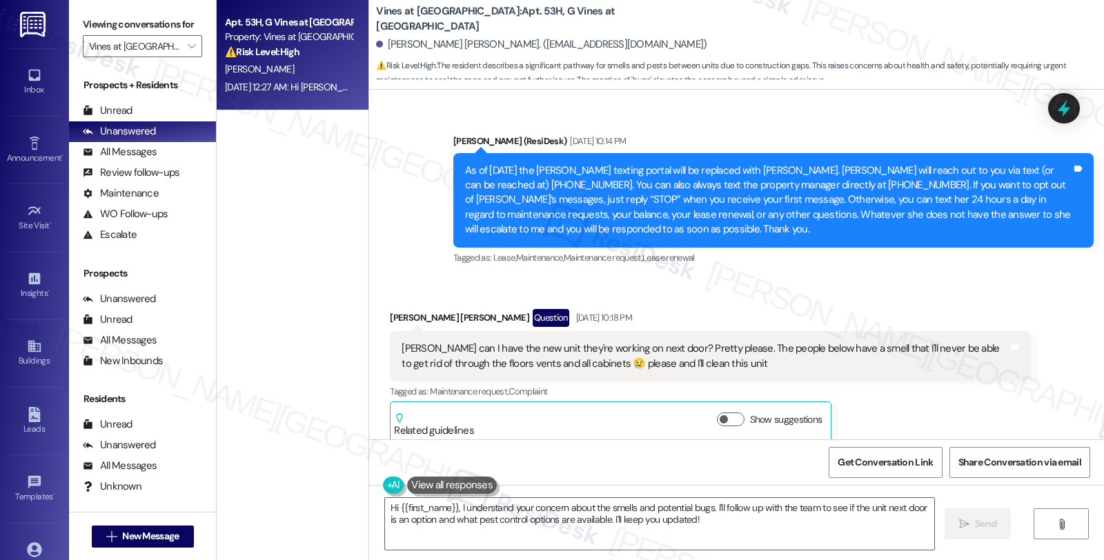
click at [923, 411] on div "[PERSON_NAME] [PERSON_NAME] Question [DATE] 10:18 PM [PERSON_NAME] can I have t…" at bounding box center [710, 376] width 640 height 134
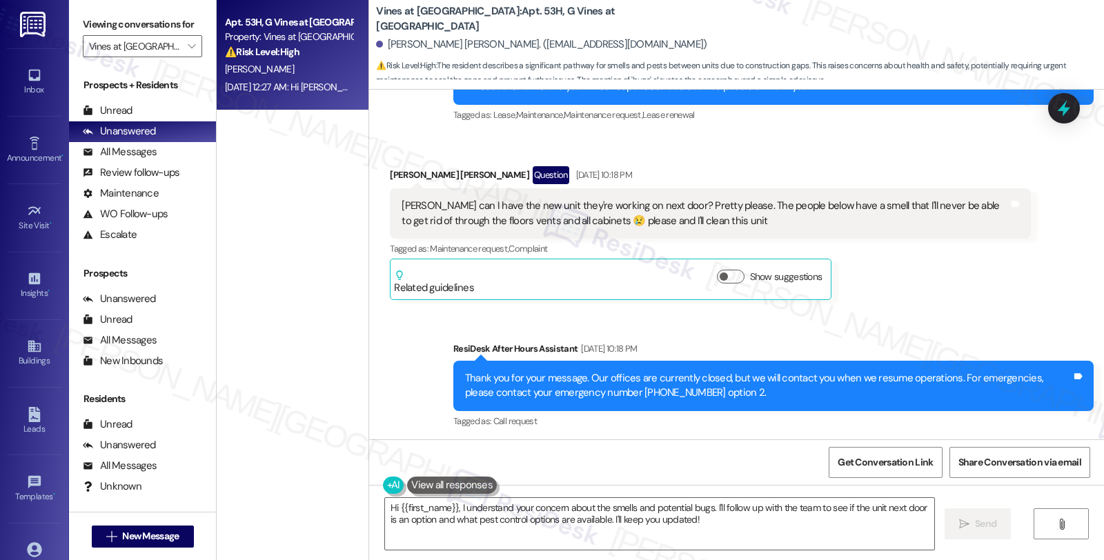
scroll to position [532, 0]
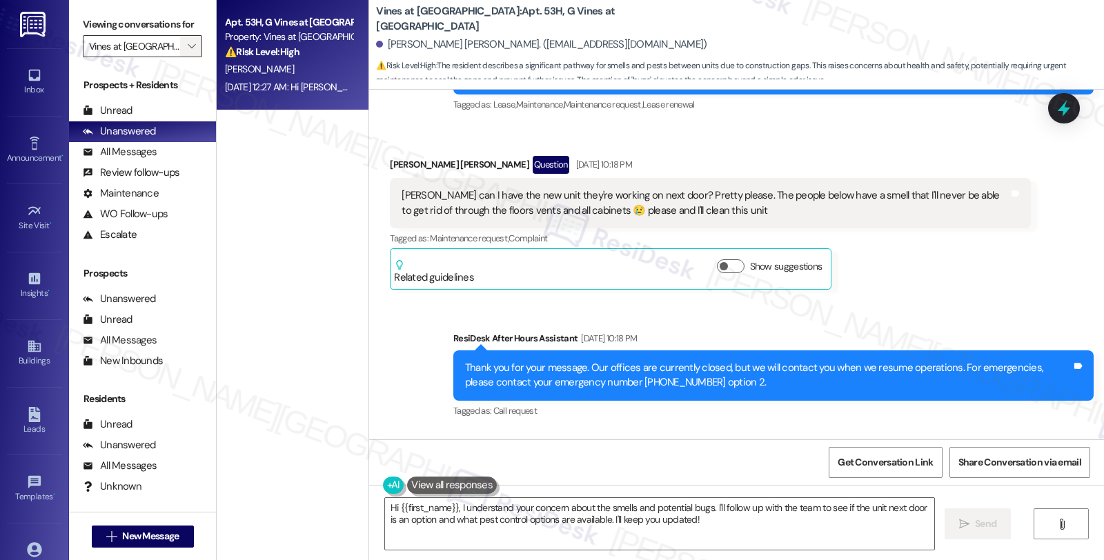
click at [190, 57] on button "" at bounding box center [191, 46] width 22 height 22
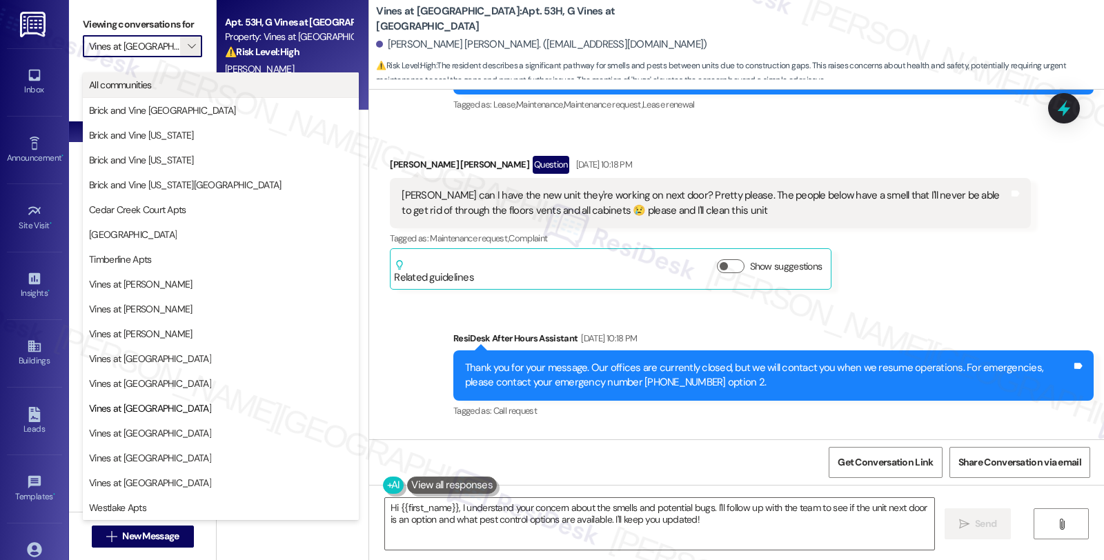
scroll to position [0, 3]
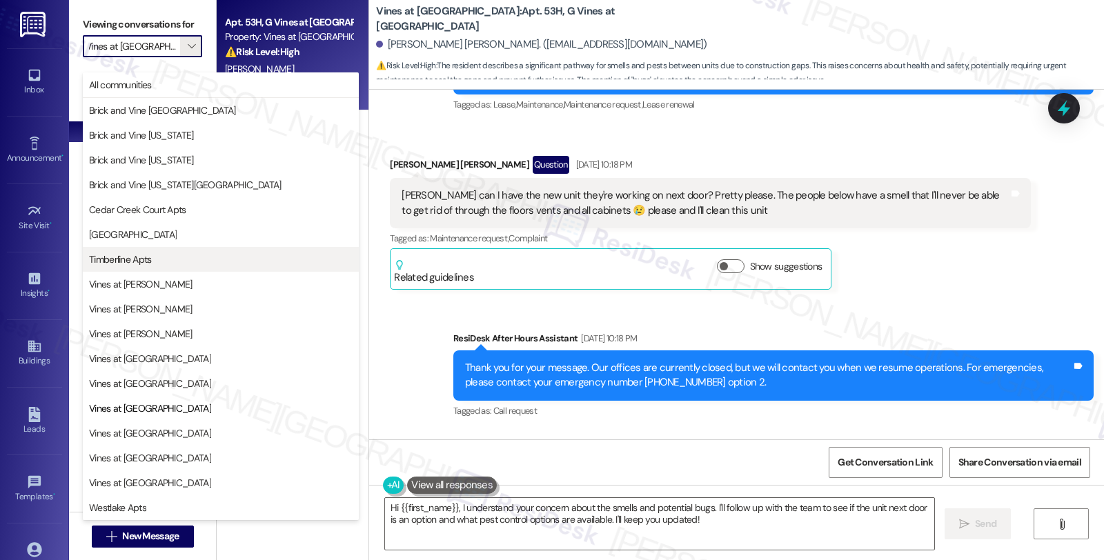
click at [157, 254] on span "Timberline Apts" at bounding box center [220, 259] width 263 height 14
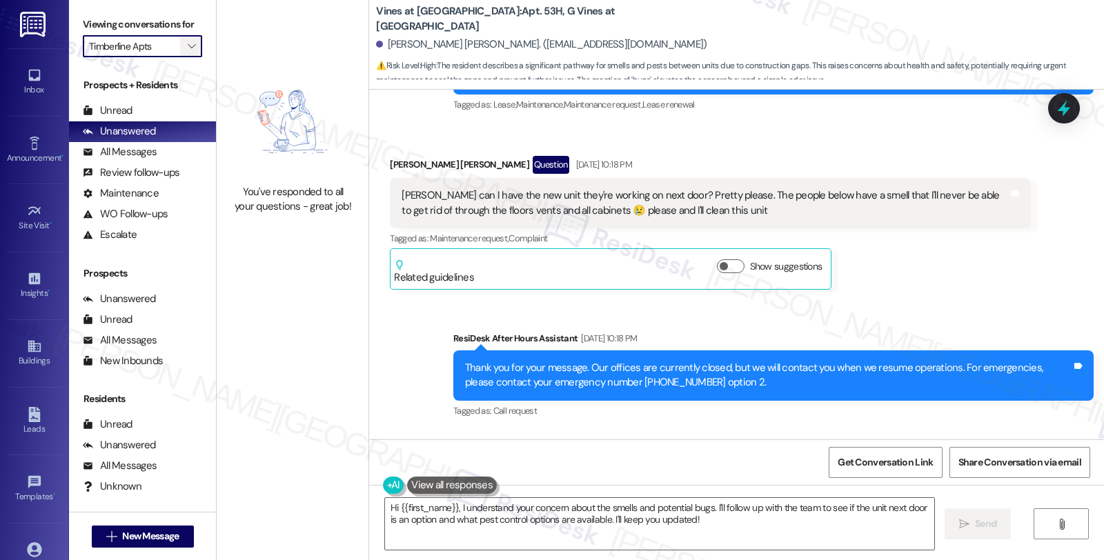
click at [188, 52] on icon "" at bounding box center [192, 46] width 8 height 11
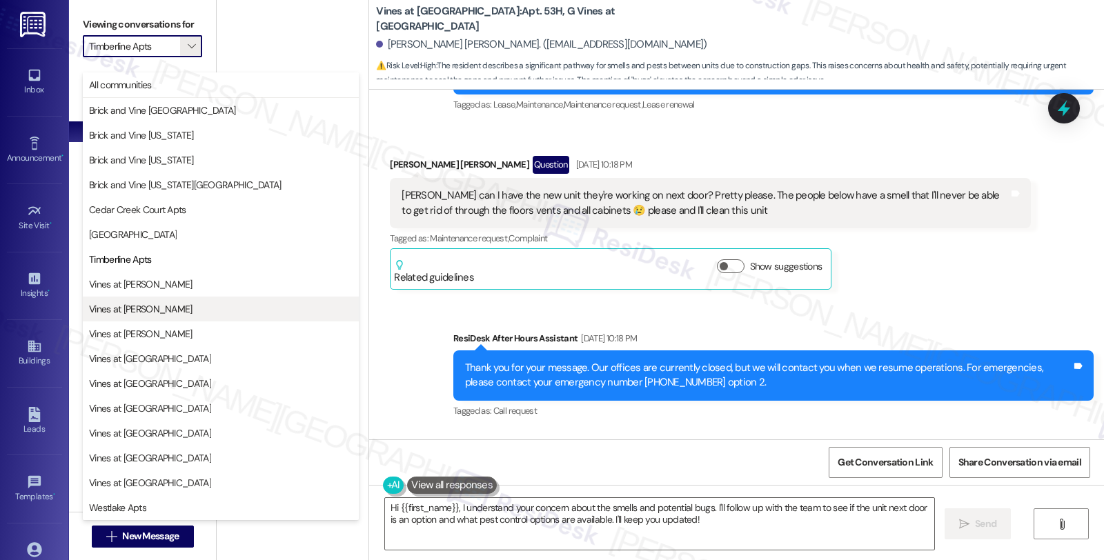
click at [142, 312] on span "Vines at [PERSON_NAME]" at bounding box center [140, 309] width 103 height 14
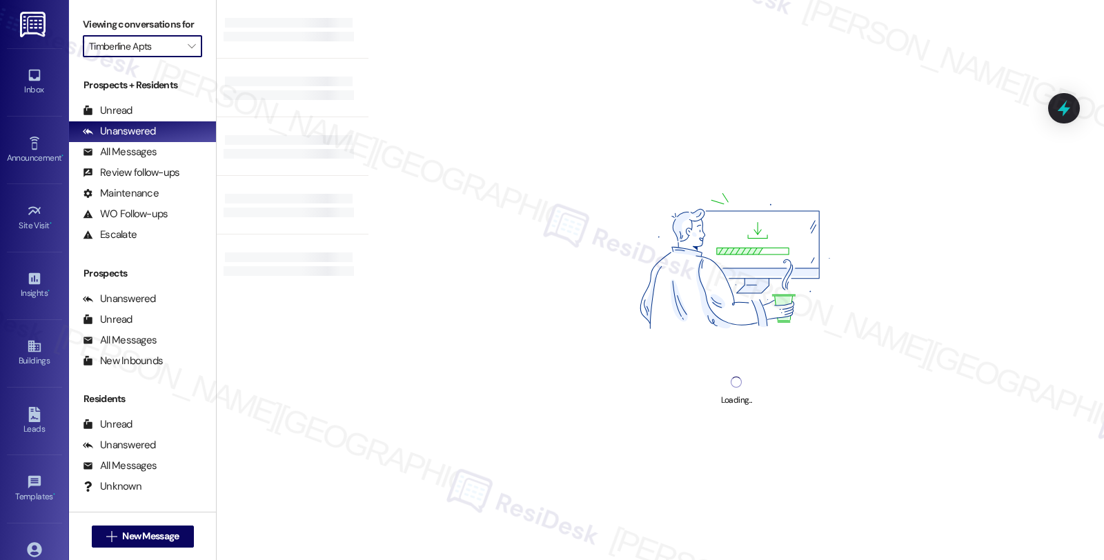
type input "Vines at [PERSON_NAME]"
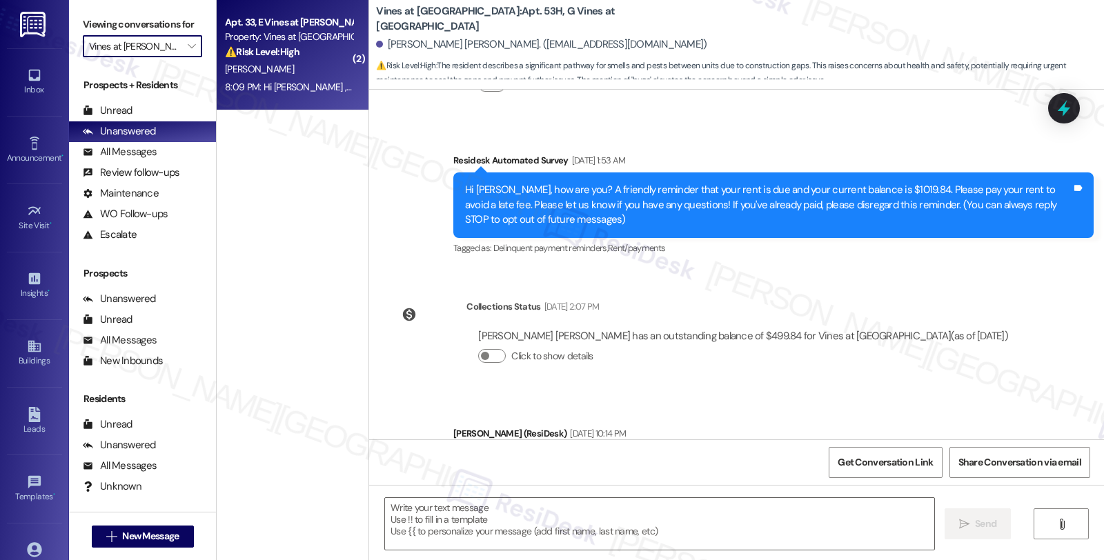
type textarea "Fetching suggested responses. Please feel free to read through the conversation…"
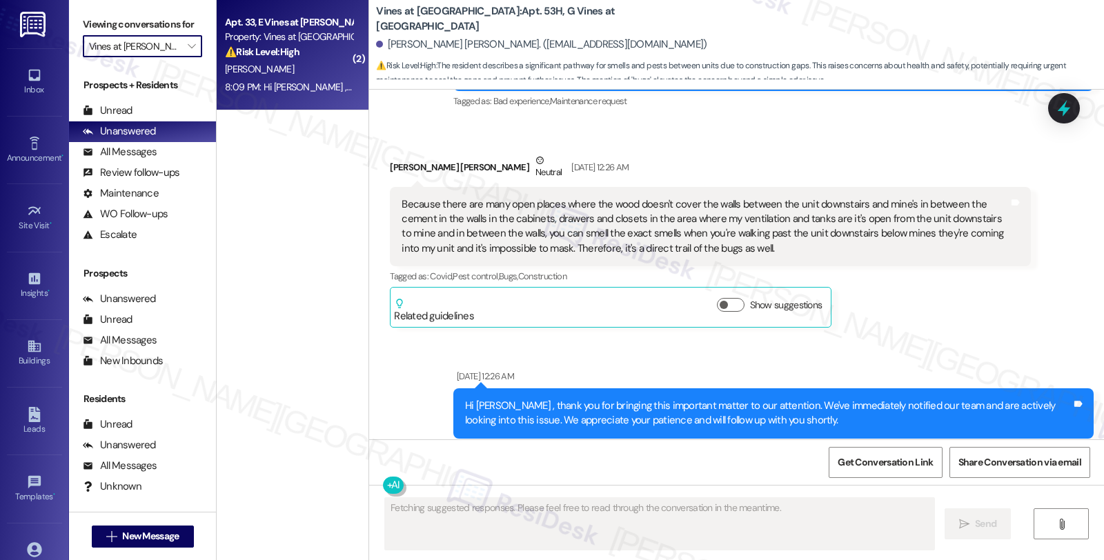
click at [290, 67] on div "[PERSON_NAME]" at bounding box center [288, 69] width 130 height 17
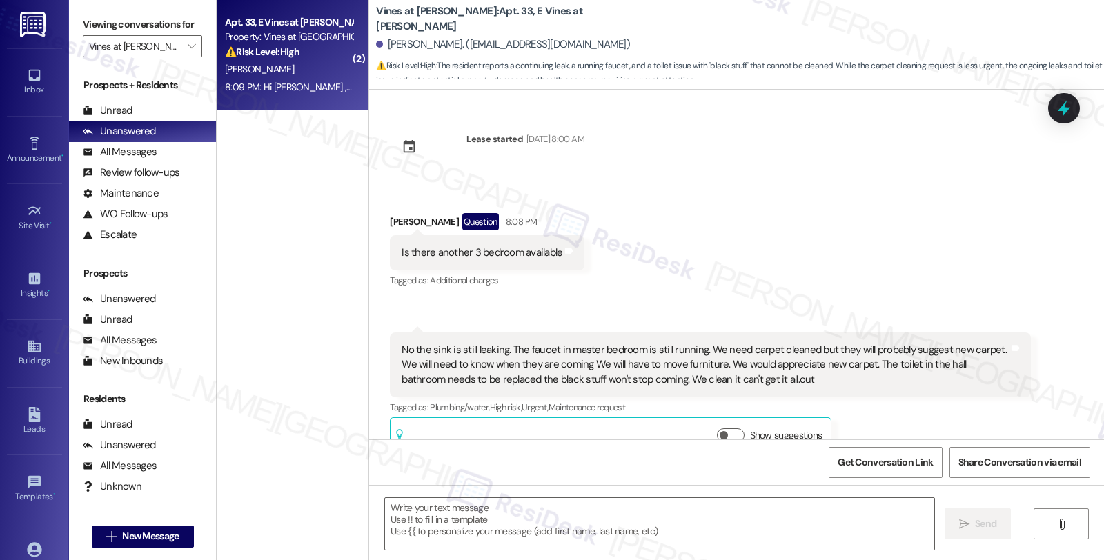
scroll to position [29, 0]
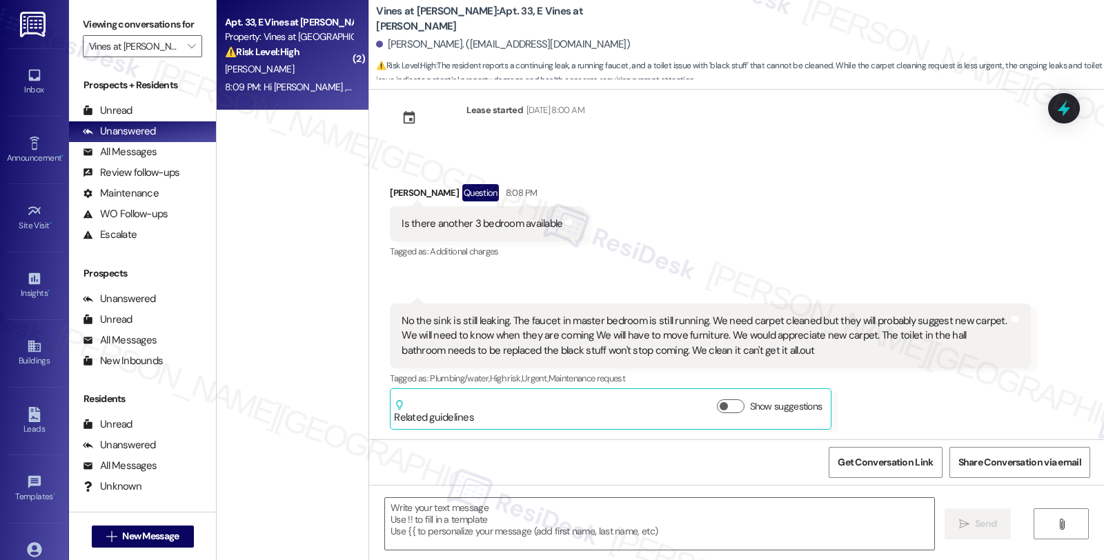
type textarea "Fetching suggested responses. Please feel free to read through the conversation…"
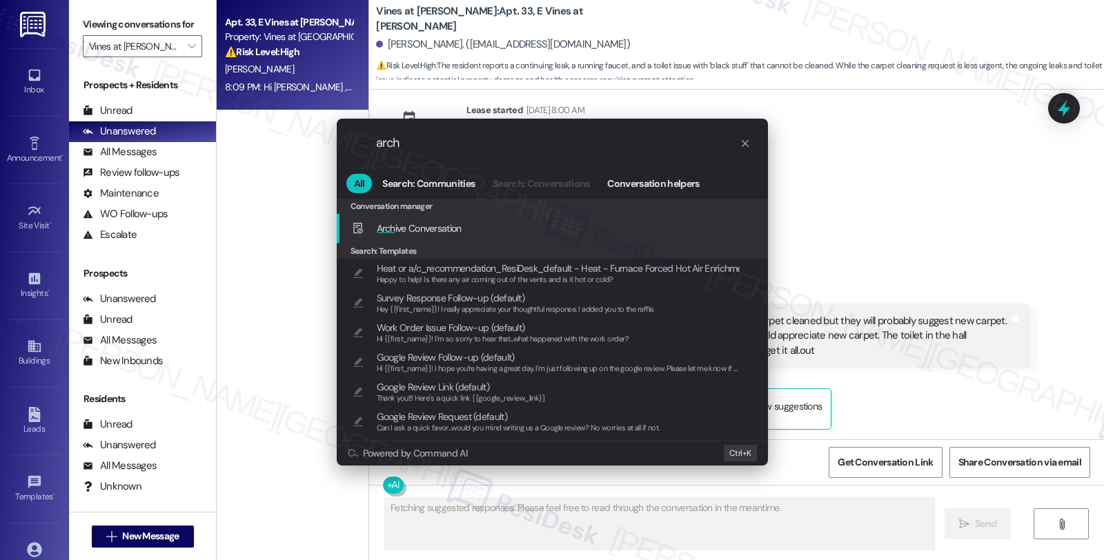
type input "arch"
click at [407, 225] on span "Arch ive Conversation" at bounding box center [419, 228] width 85 height 12
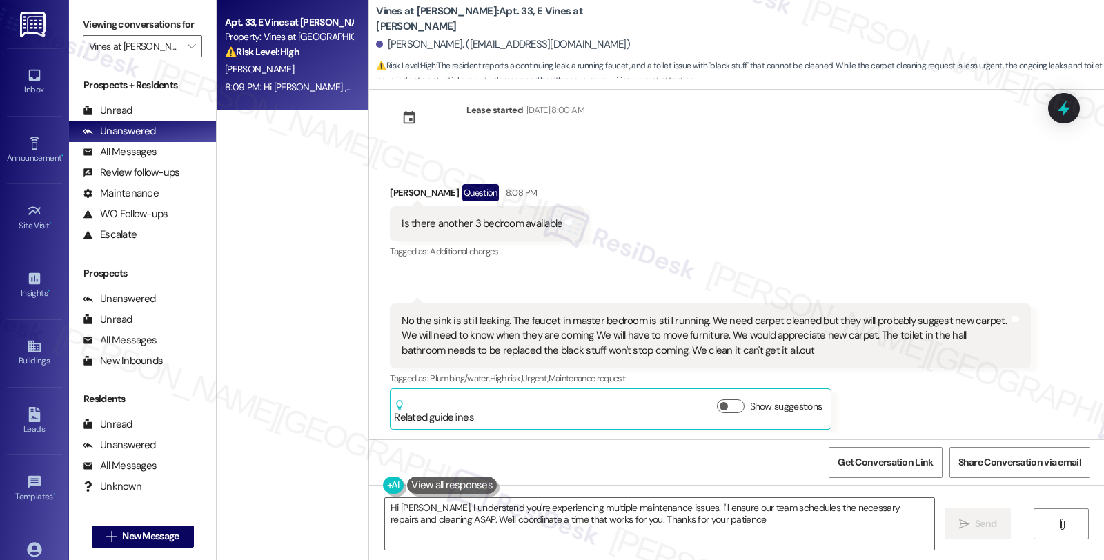
type textarea "Hi [PERSON_NAME], I understand you're experiencing multiple maintenance issues.…"
click at [185, 56] on span "" at bounding box center [191, 46] width 13 height 22
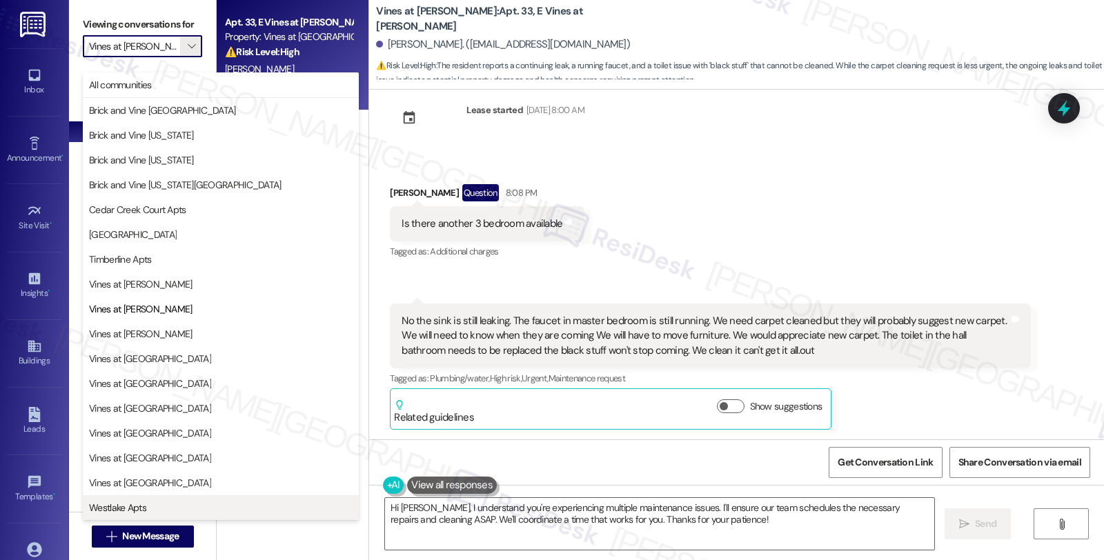
click at [143, 507] on span "Westlake Apts" at bounding box center [117, 508] width 57 height 14
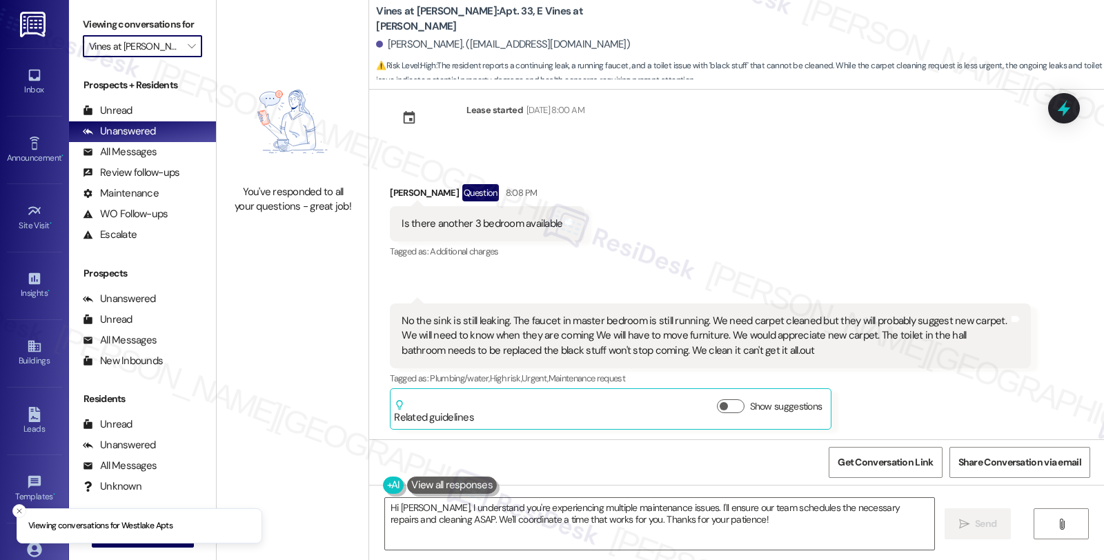
type input "Westlake Apts"
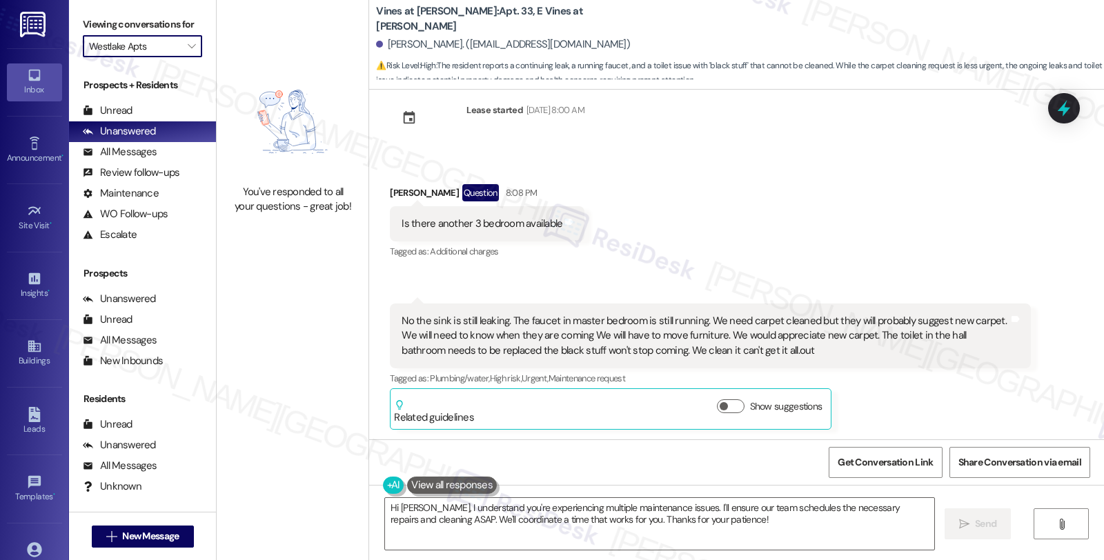
click at [36, 81] on icon at bounding box center [34, 75] width 15 height 15
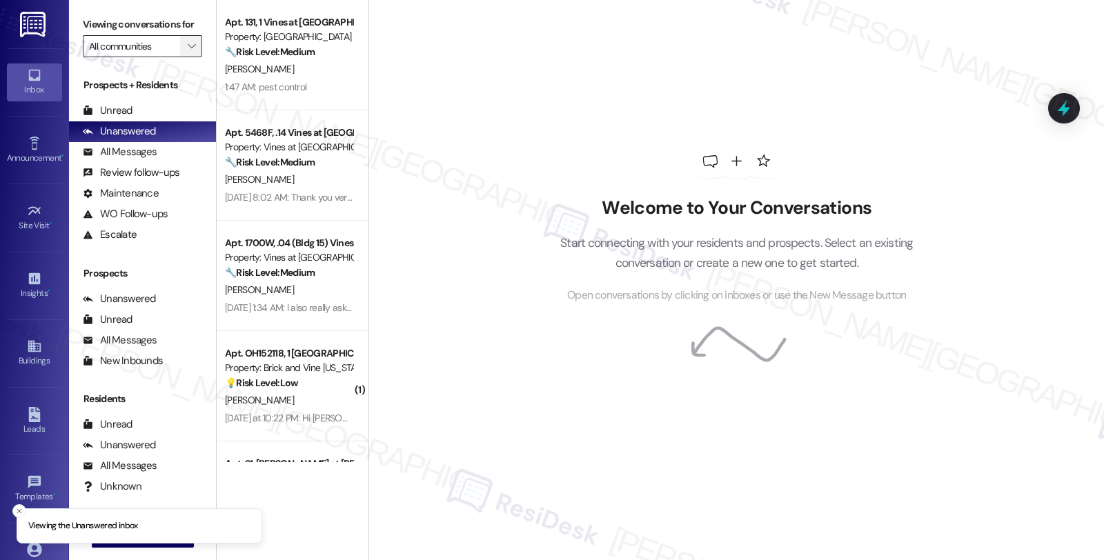
click at [188, 52] on icon "" at bounding box center [192, 46] width 8 height 11
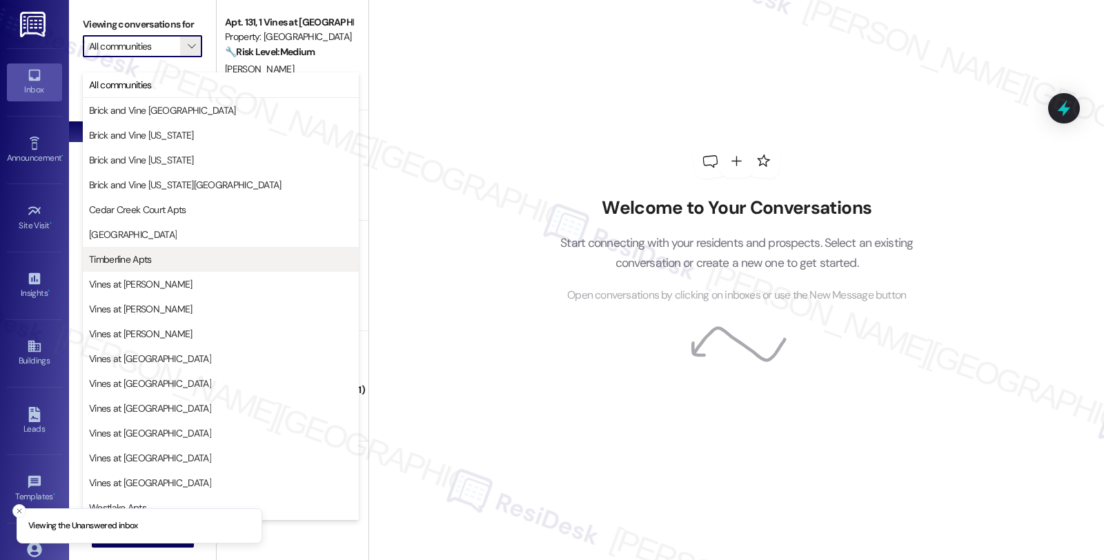
click at [138, 264] on span "Timberline Apts" at bounding box center [120, 259] width 63 height 14
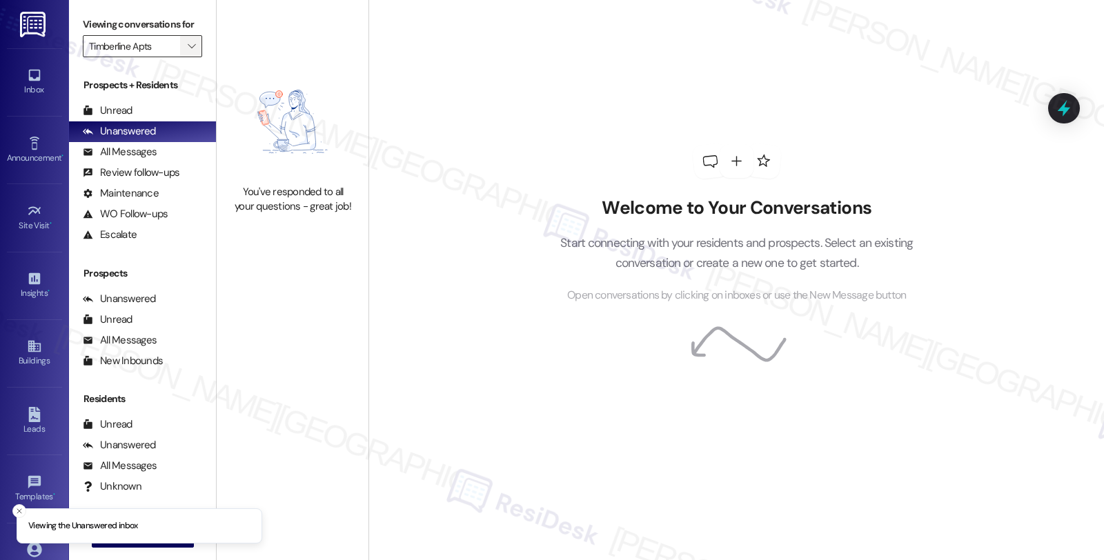
click at [188, 52] on icon "" at bounding box center [192, 46] width 8 height 11
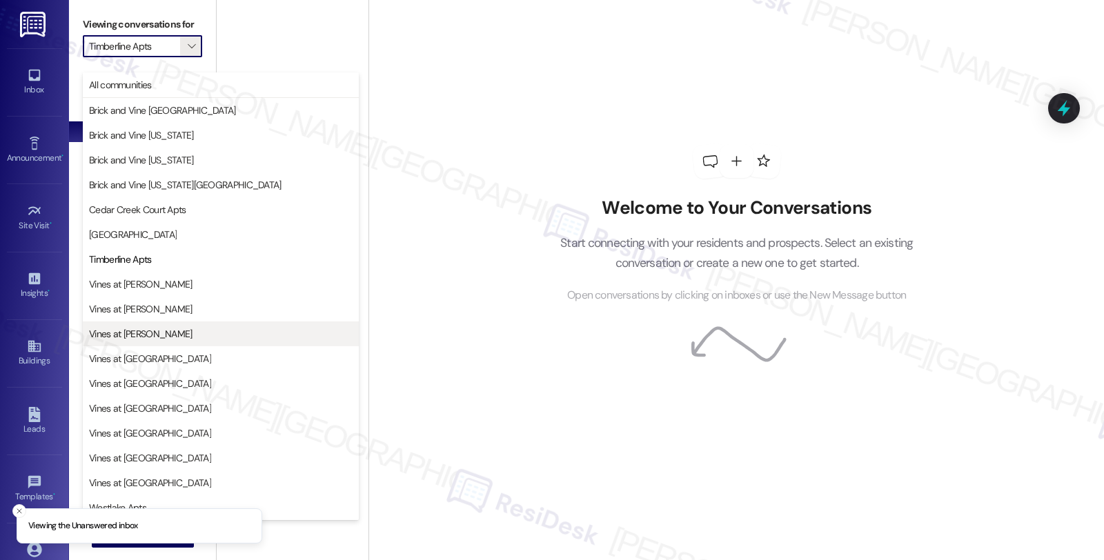
click at [146, 335] on span "Vines at [PERSON_NAME]" at bounding box center [140, 334] width 103 height 14
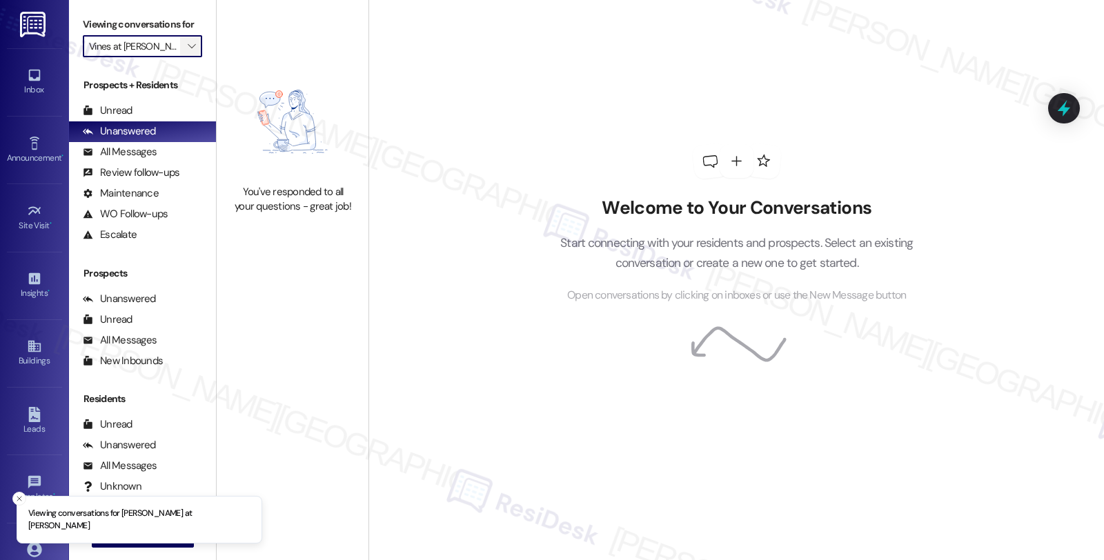
click at [186, 57] on span "" at bounding box center [191, 46] width 13 height 22
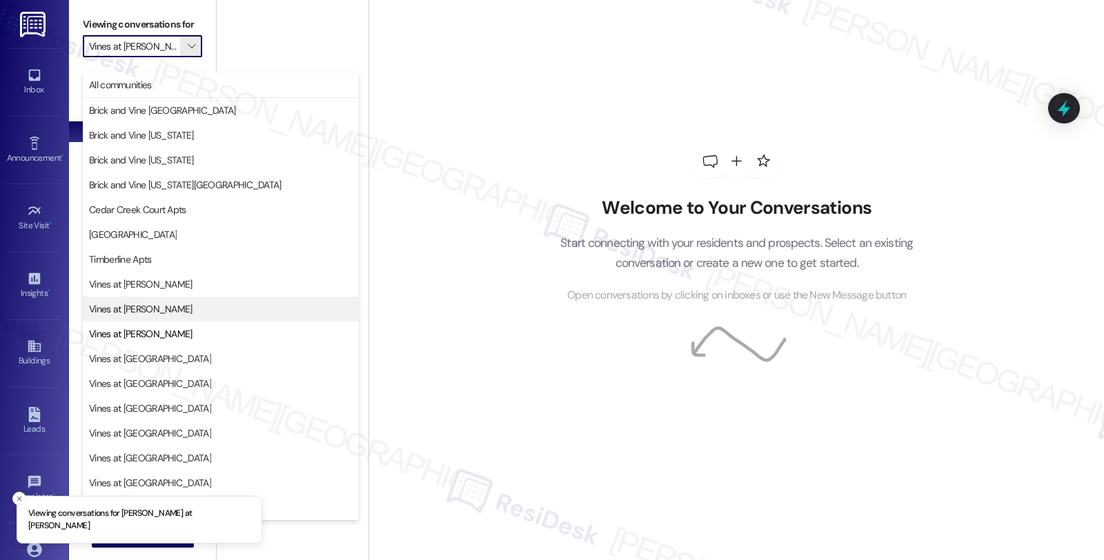
click at [148, 308] on span "Vines at [PERSON_NAME]" at bounding box center [140, 309] width 103 height 14
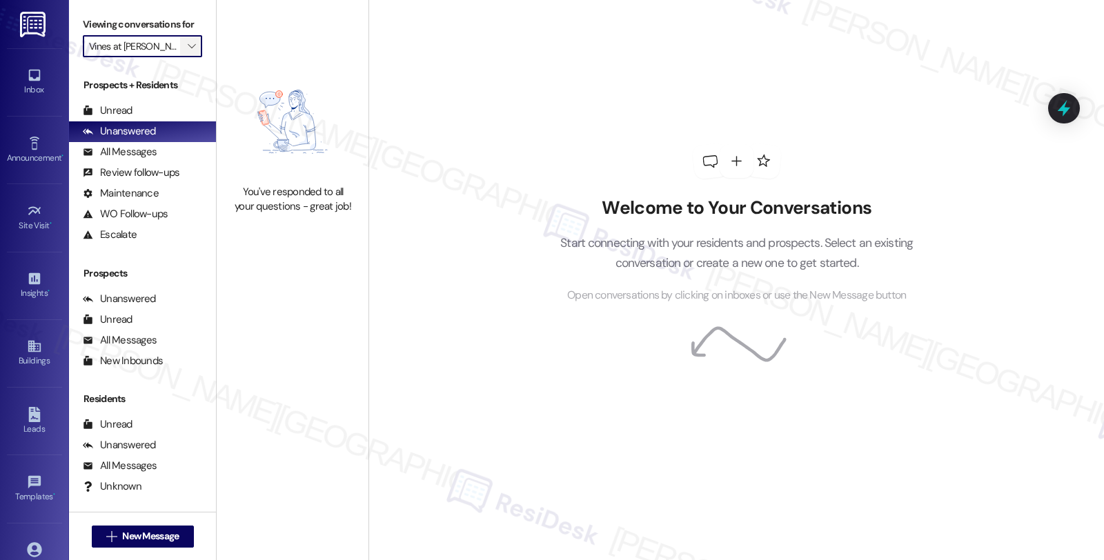
click at [191, 57] on button "" at bounding box center [191, 46] width 22 height 22
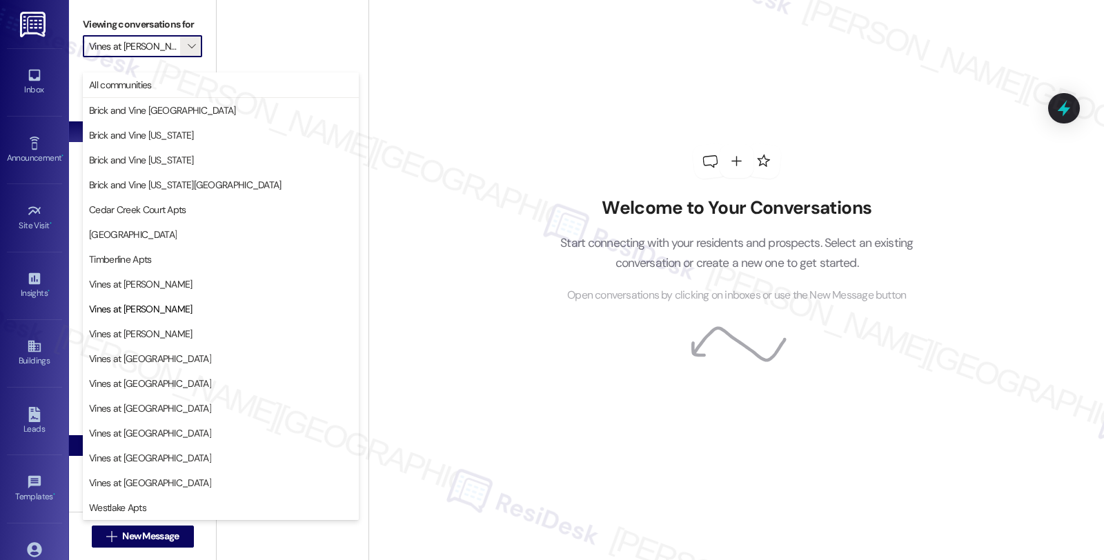
click at [157, 456] on span "Vines at [GEOGRAPHIC_DATA]" at bounding box center [150, 458] width 122 height 14
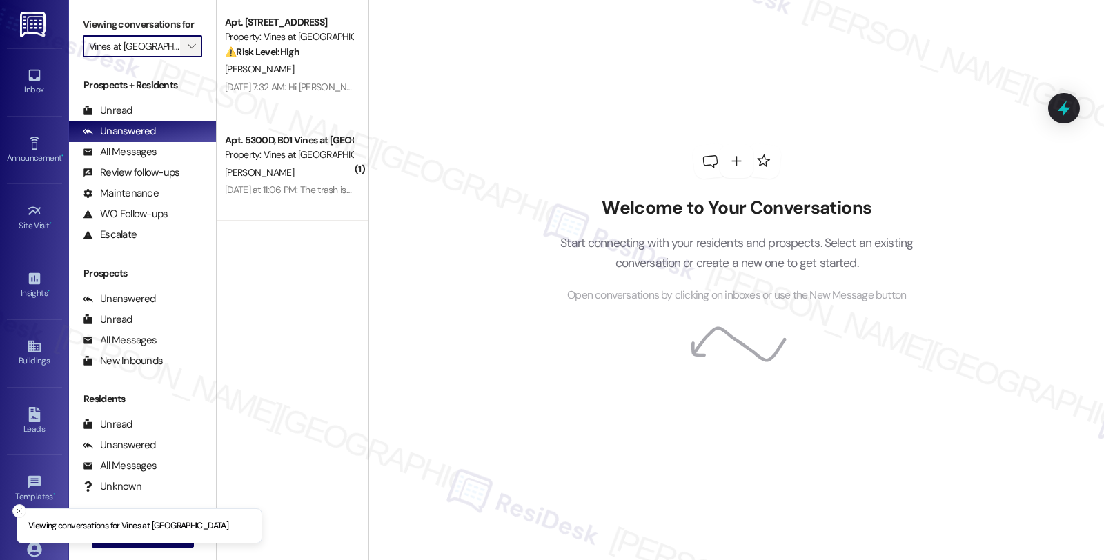
click at [185, 57] on span "" at bounding box center [191, 46] width 13 height 22
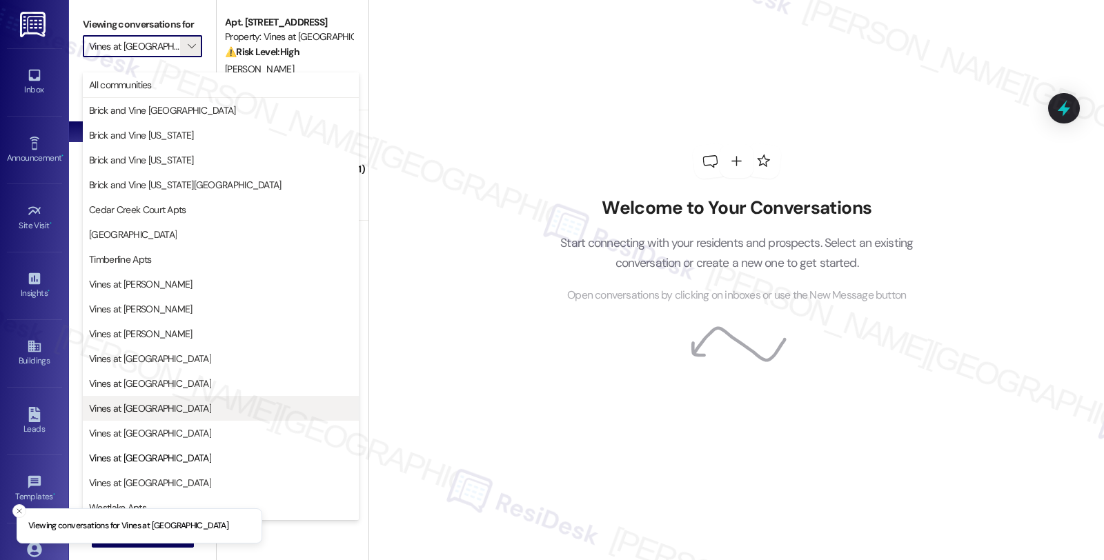
click at [152, 410] on span "Vines at [GEOGRAPHIC_DATA]" at bounding box center [150, 408] width 122 height 14
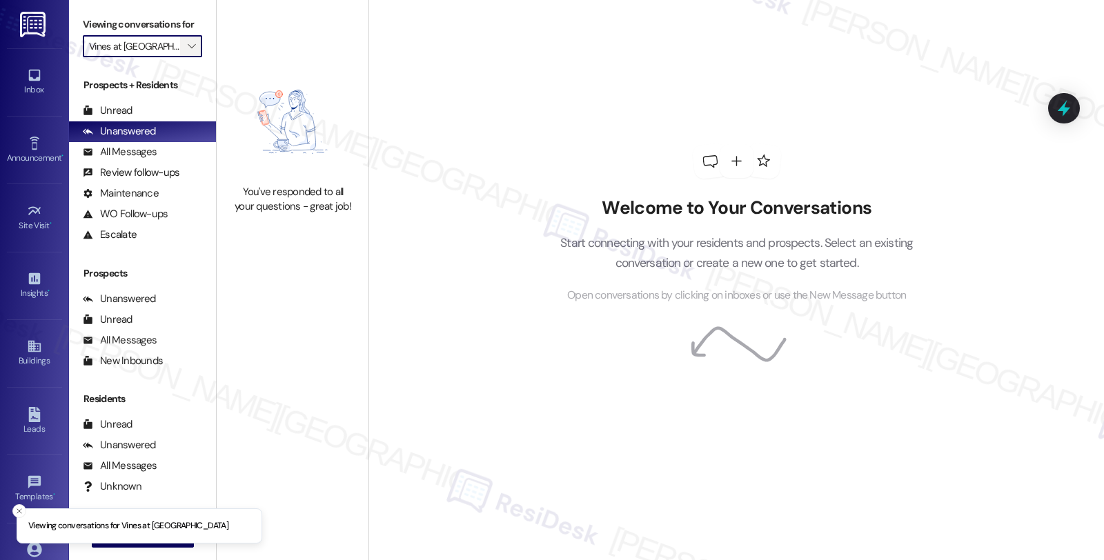
click at [185, 51] on span "" at bounding box center [191, 46] width 13 height 22
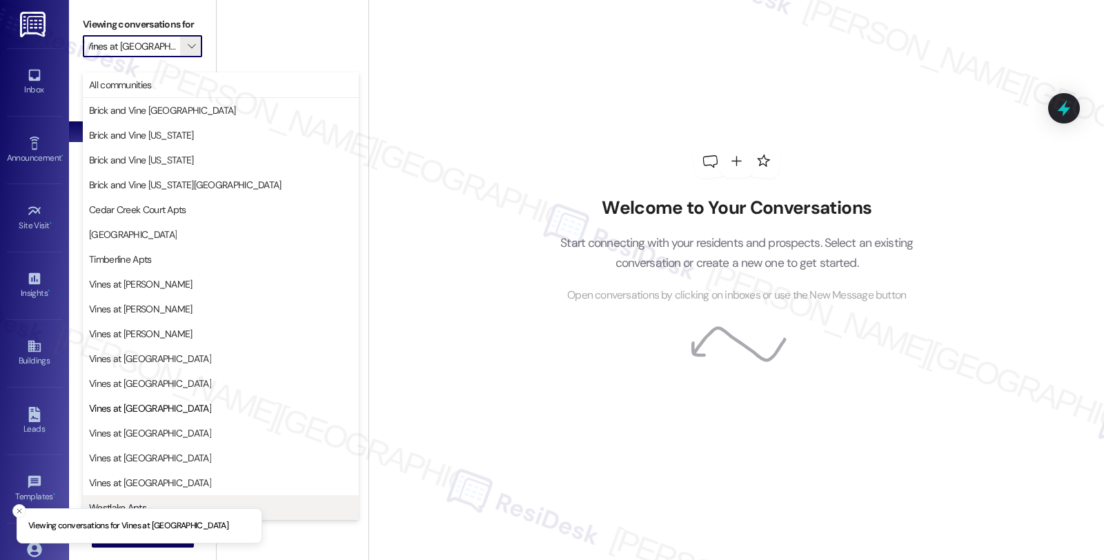
click at [288, 515] on button "Westlake Apts" at bounding box center [221, 507] width 276 height 25
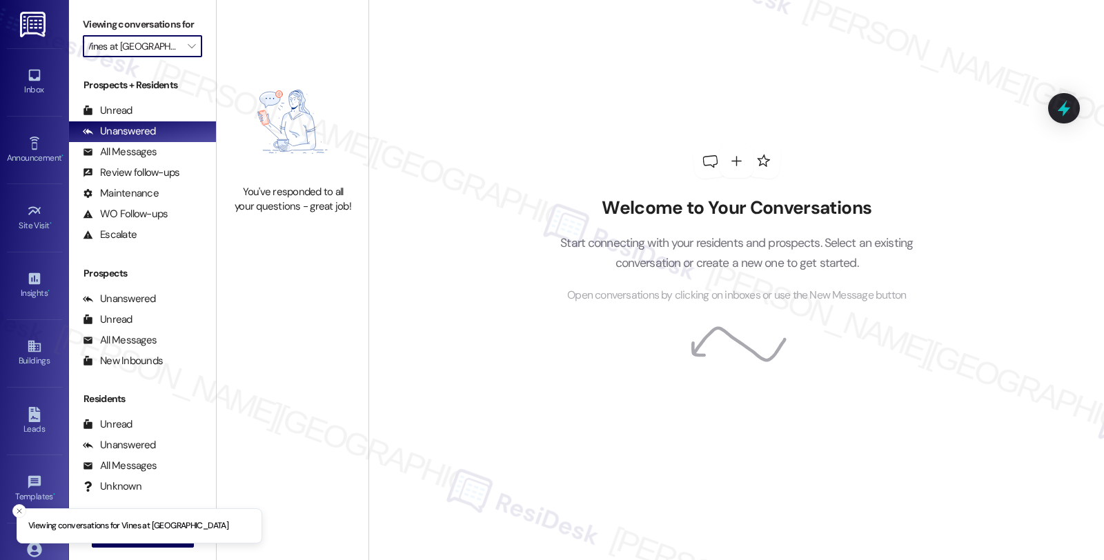
type input "Westlake Apts"
click at [185, 57] on span "" at bounding box center [191, 46] width 13 height 22
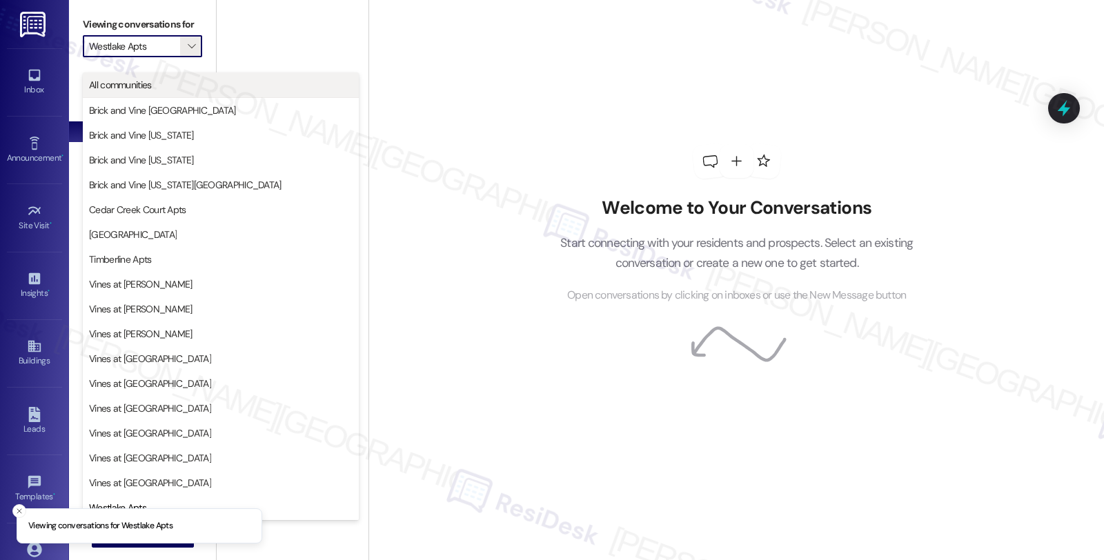
click at [139, 78] on span "All communities" at bounding box center [120, 85] width 63 height 14
